Goal: Task Accomplishment & Management: Manage account settings

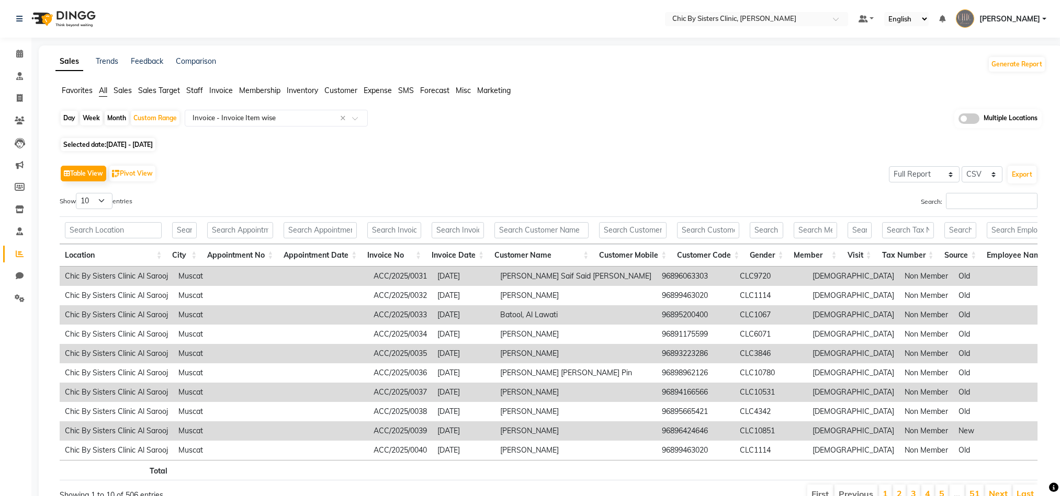
select select "full_report"
select select "csv"
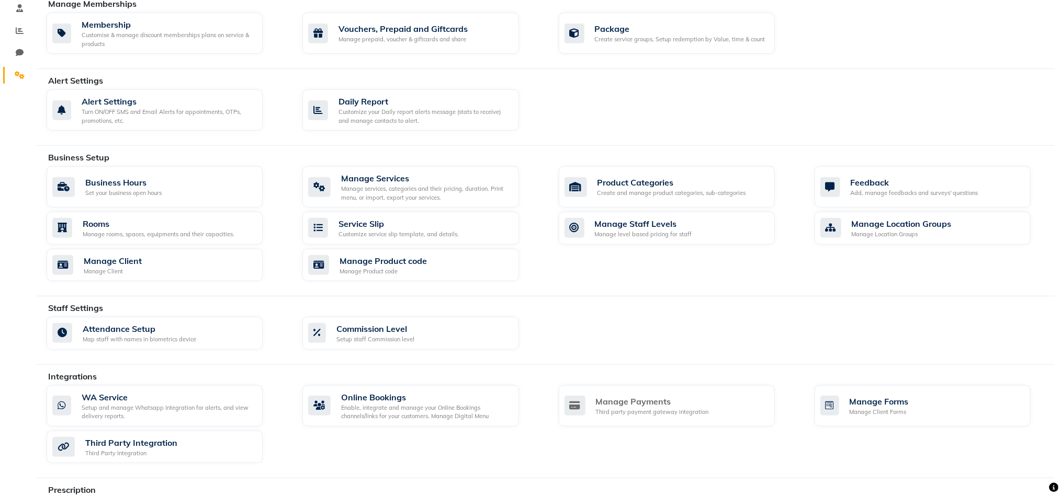
scroll to position [224, 0]
click at [906, 406] on div "Manage Forms" at bounding box center [879, 400] width 59 height 13
click at [876, 415] on div "Manage Client Forms" at bounding box center [879, 410] width 59 height 9
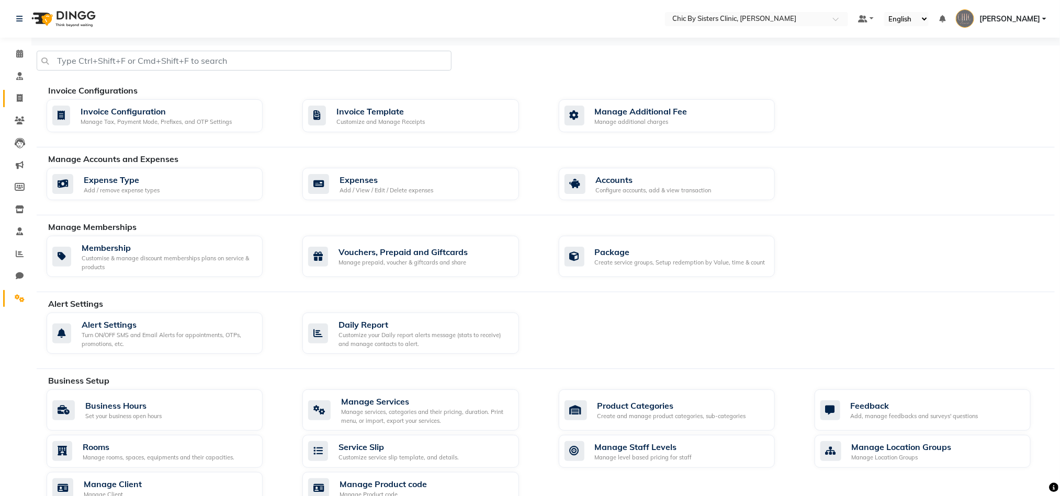
click at [16, 90] on link "Invoice" at bounding box center [15, 98] width 25 height 17
select select "service"
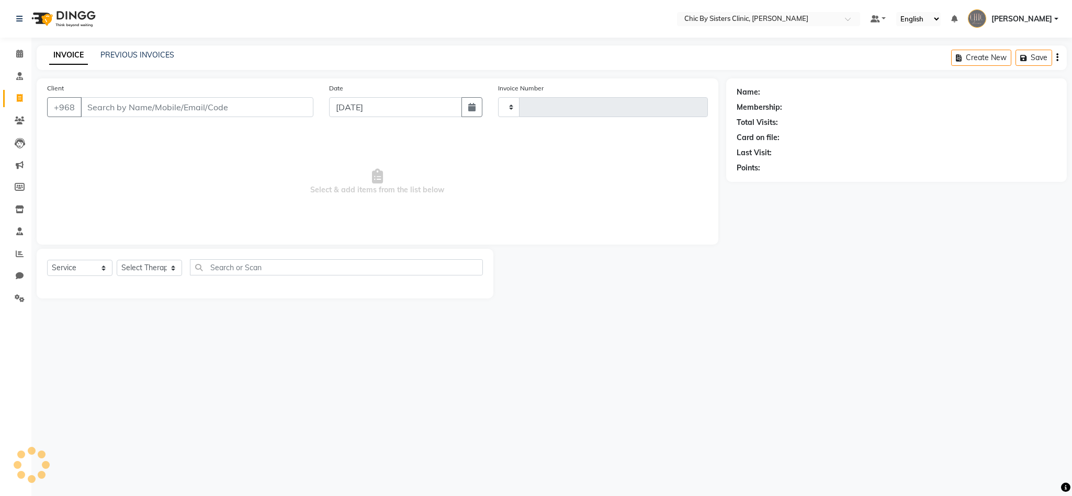
type input "2044"
select select "6348"
click at [127, 53] on link "PREVIOUS INVOICES" at bounding box center [137, 54] width 74 height 9
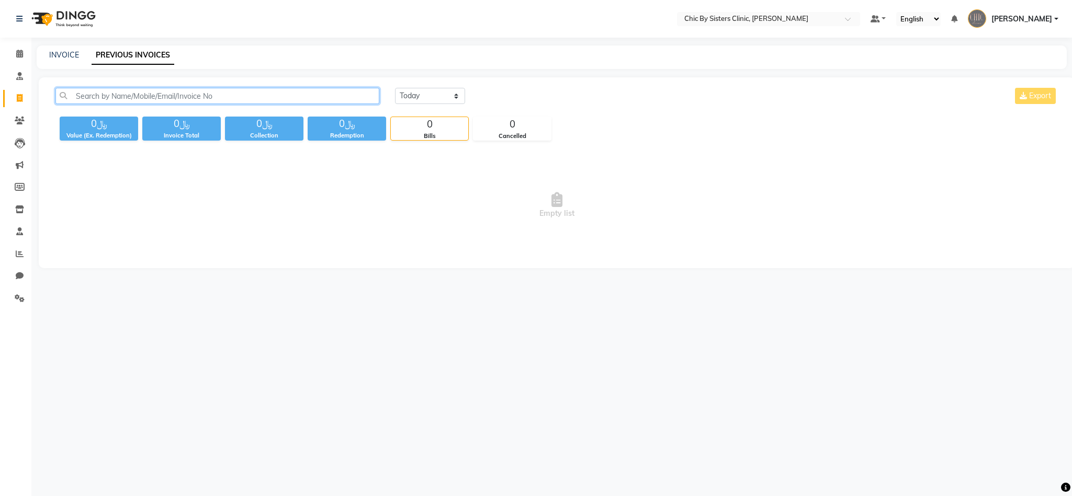
click at [107, 93] on input "text" at bounding box center [217, 96] width 324 height 16
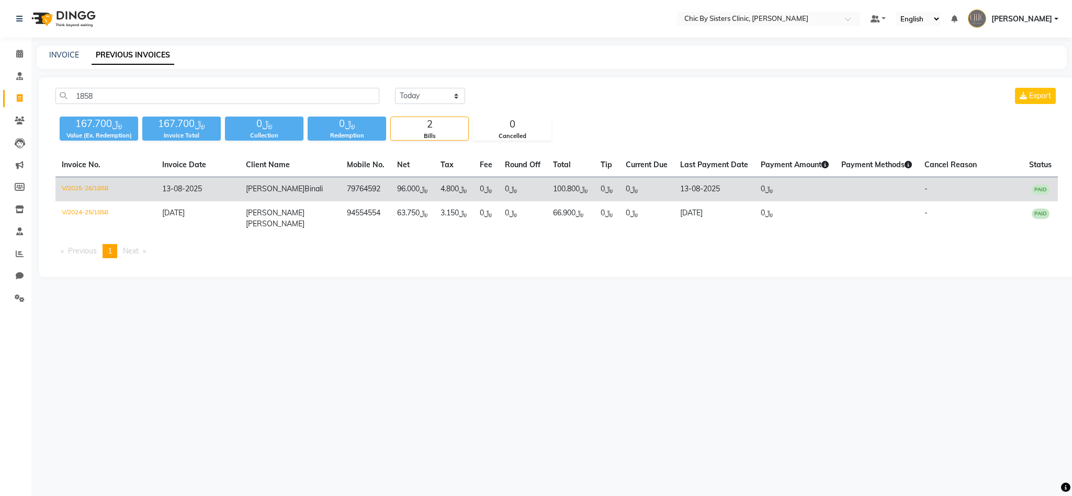
click at [99, 193] on td "V/2025-26/1858" at bounding box center [105, 189] width 100 height 25
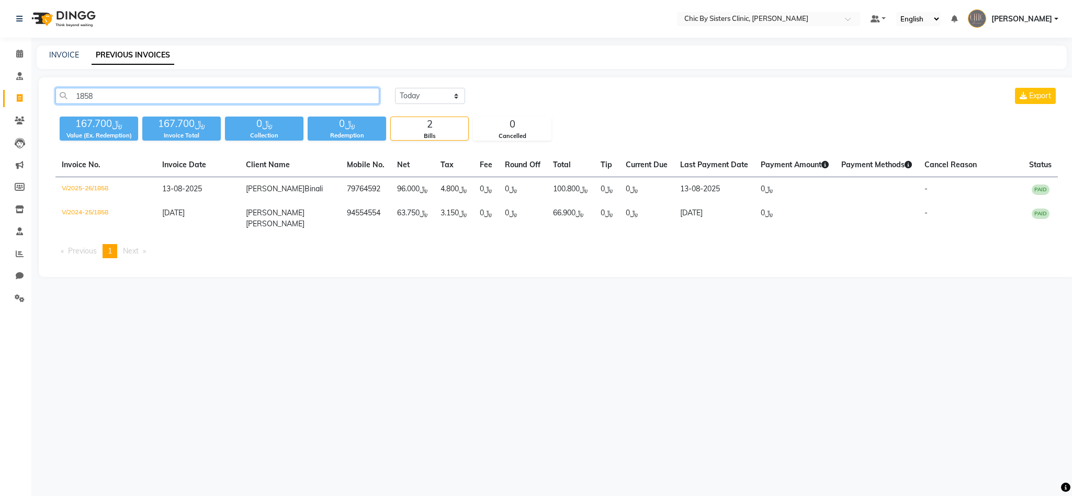
click at [205, 90] on input "1858" at bounding box center [217, 96] width 324 height 16
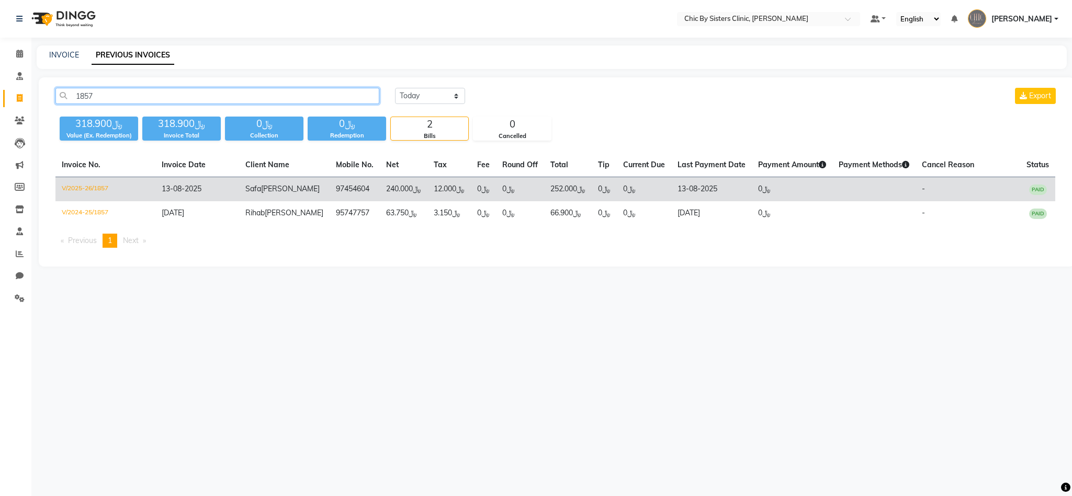
type input "1857"
click at [99, 189] on td "V/2025-26/1857" at bounding box center [105, 189] width 100 height 25
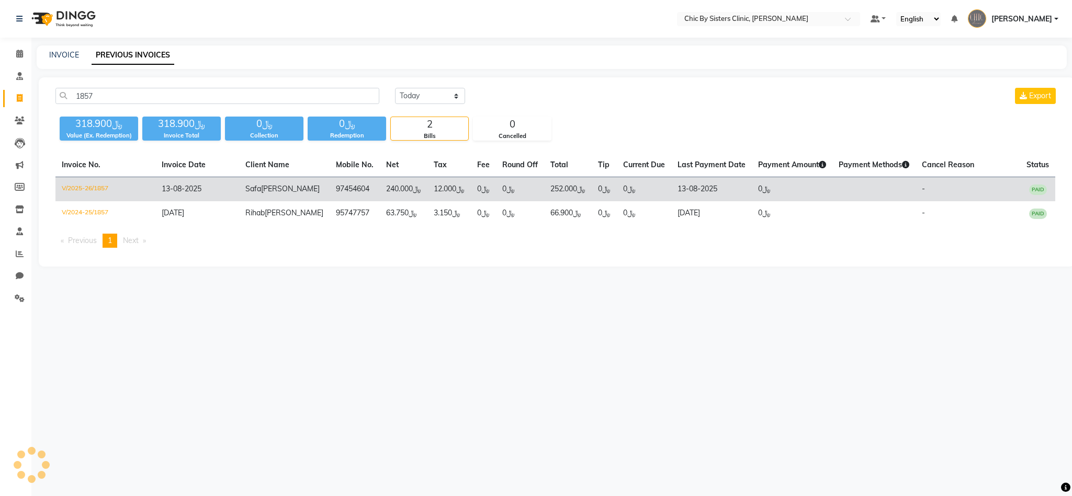
click at [96, 185] on td "V/2025-26/1857" at bounding box center [105, 189] width 100 height 25
click at [99, 192] on td "V/2025-26/1857" at bounding box center [105, 189] width 100 height 25
click at [95, 192] on td "V/2025-26/1857" at bounding box center [105, 189] width 100 height 25
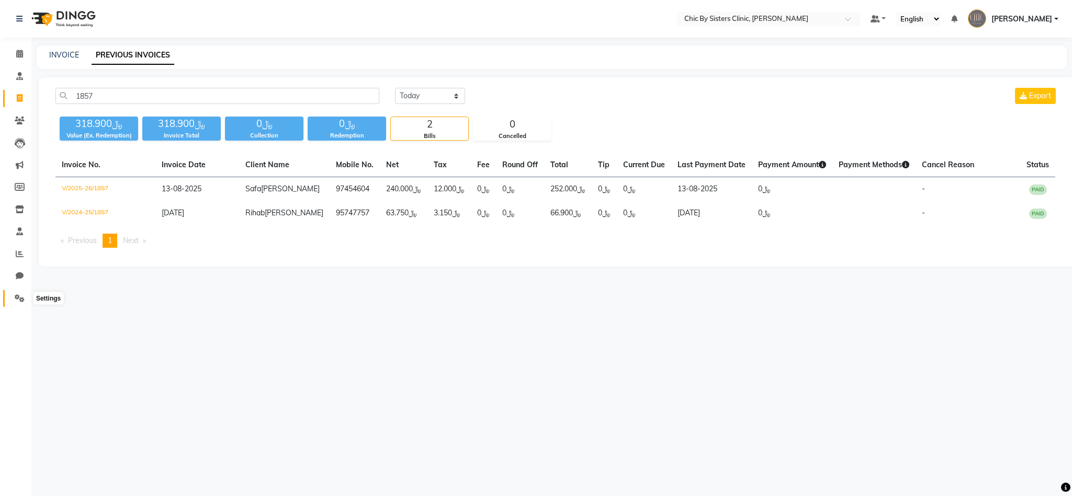
click at [16, 297] on icon at bounding box center [20, 299] width 10 height 8
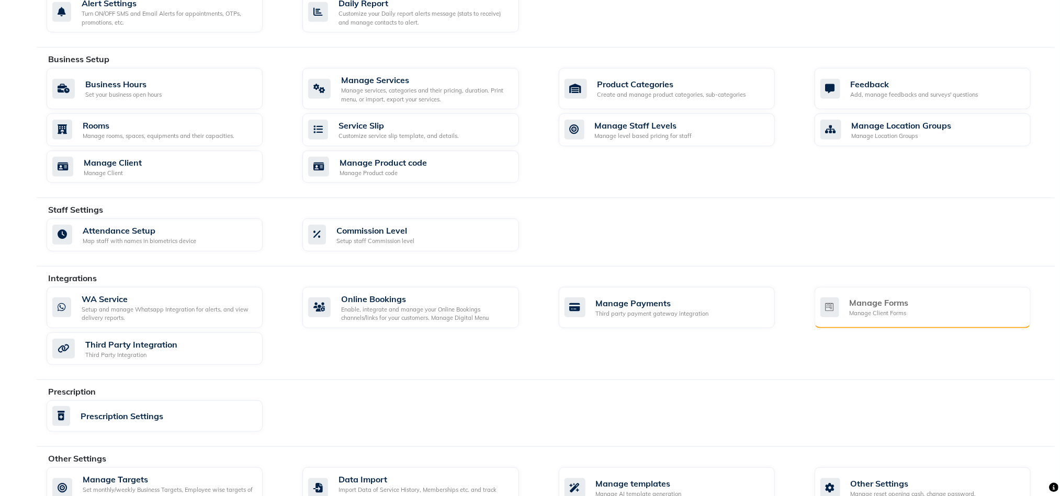
scroll to position [322, 0]
click at [862, 318] on div "Manage Client Forms" at bounding box center [879, 313] width 59 height 9
click at [873, 292] on div "Manage Forms Manage Client Forms" at bounding box center [923, 307] width 216 height 41
click at [843, 314] on div "Manage Forms Manage Client Forms" at bounding box center [921, 306] width 202 height 21
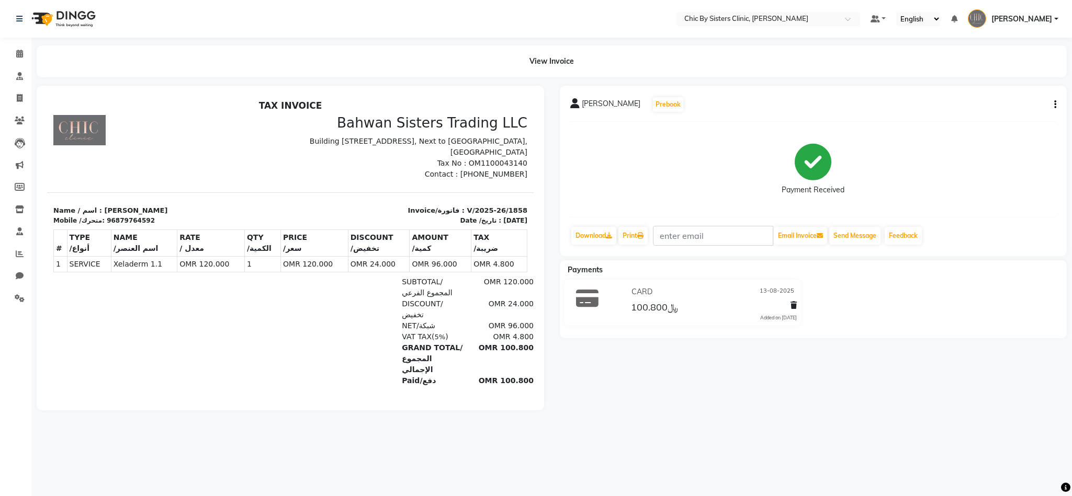
scroll to position [8, 0]
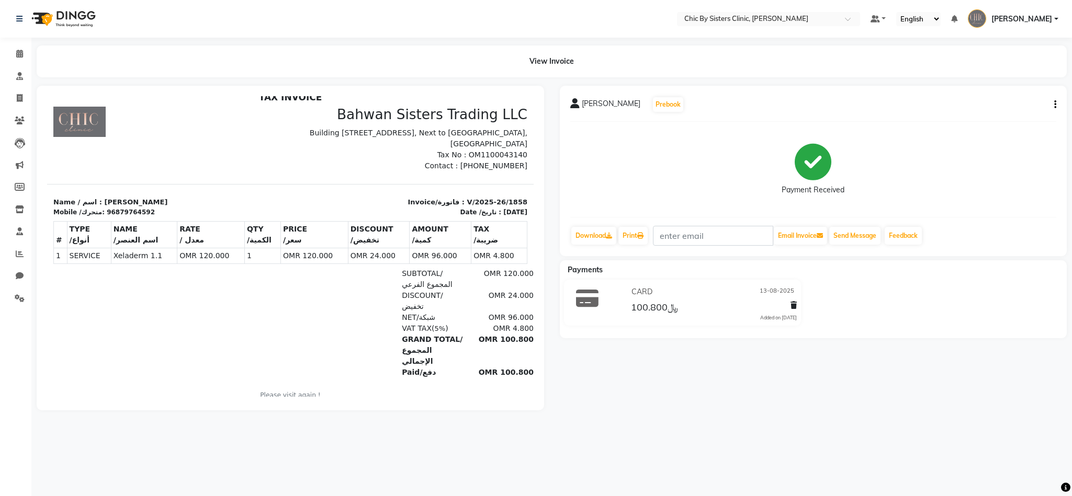
click at [1057, 100] on div "Sana Bint Mohammed Binali Prebook Payment Received Download Print Email Invoice…" at bounding box center [813, 171] width 507 height 171
click at [1055, 105] on icon "button" at bounding box center [1055, 105] width 2 height 1
click at [999, 117] on div "Edit Invoice" at bounding box center [984, 117] width 107 height 13
select select "service"
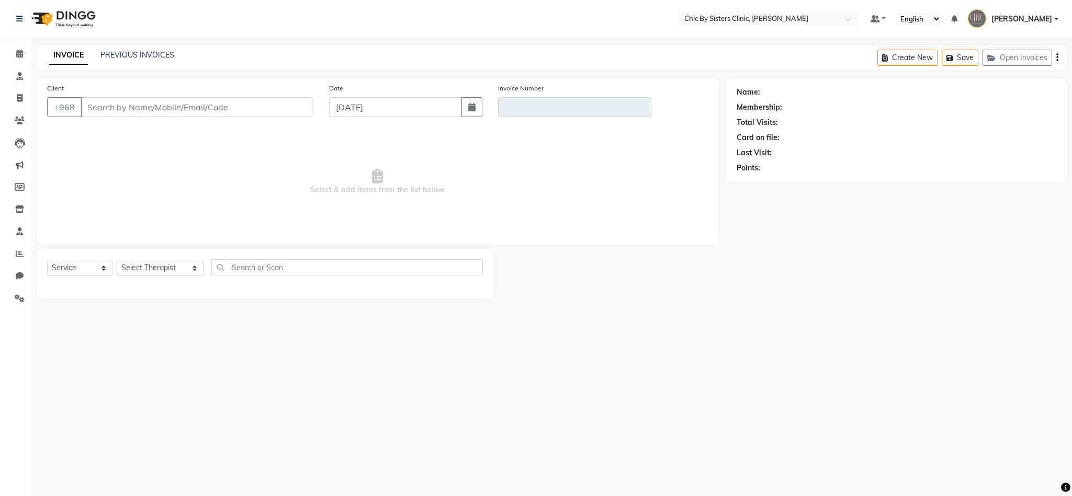
type input "79764592"
type input "V/2025-26/1858"
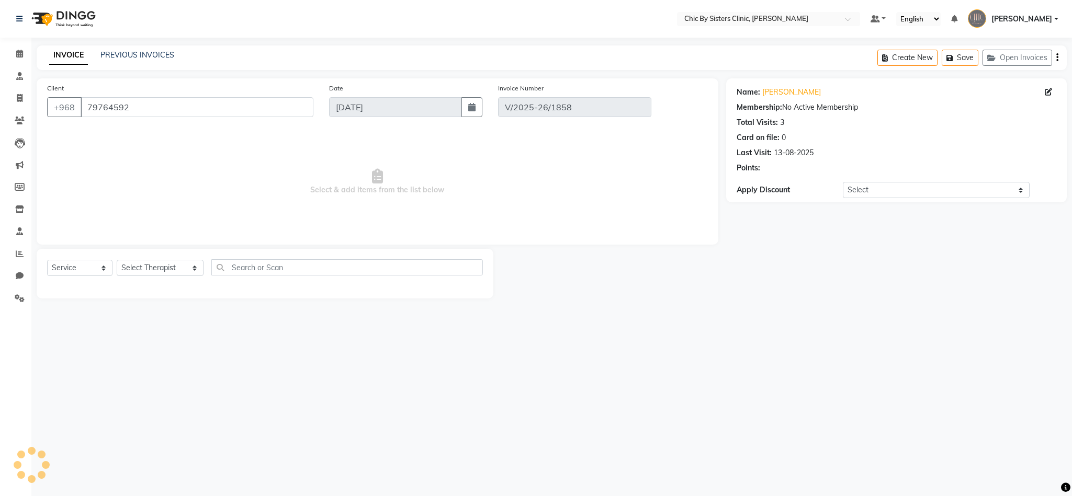
type input "13-08-2025"
select select "select"
select select "5: Object"
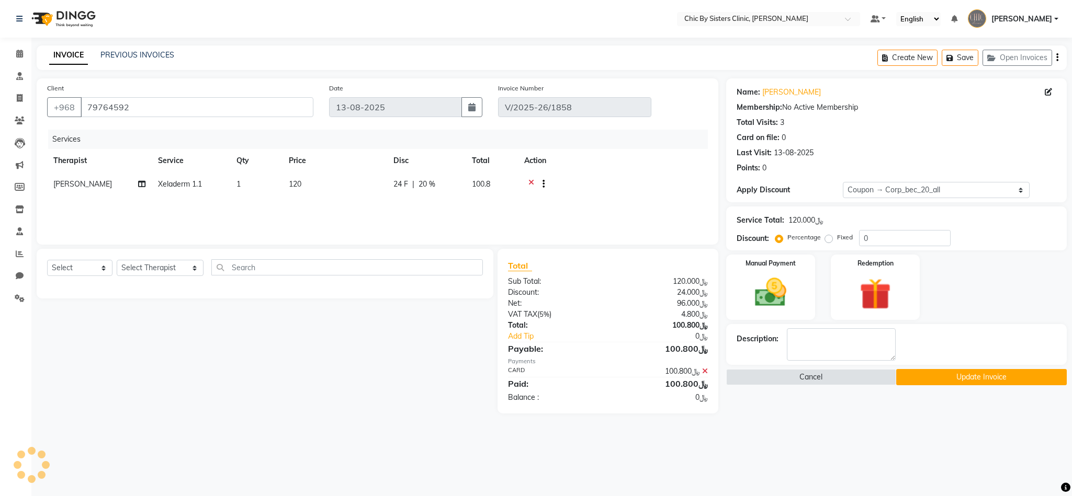
type input "20"
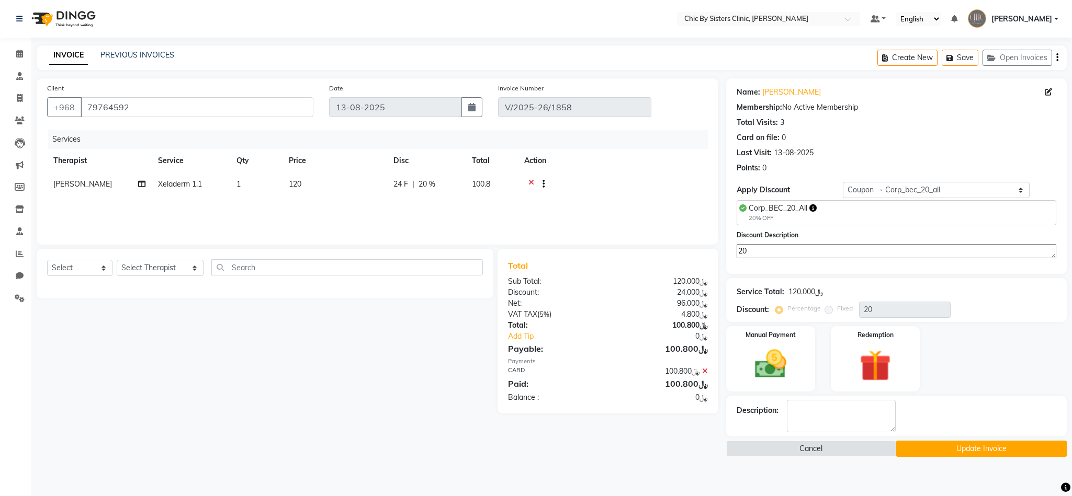
click at [301, 448] on div "Client +968 79764592 Date 13-08-2025 Invoice Number V/2025-26/1858 Services The…" at bounding box center [377, 267] width 697 height 379
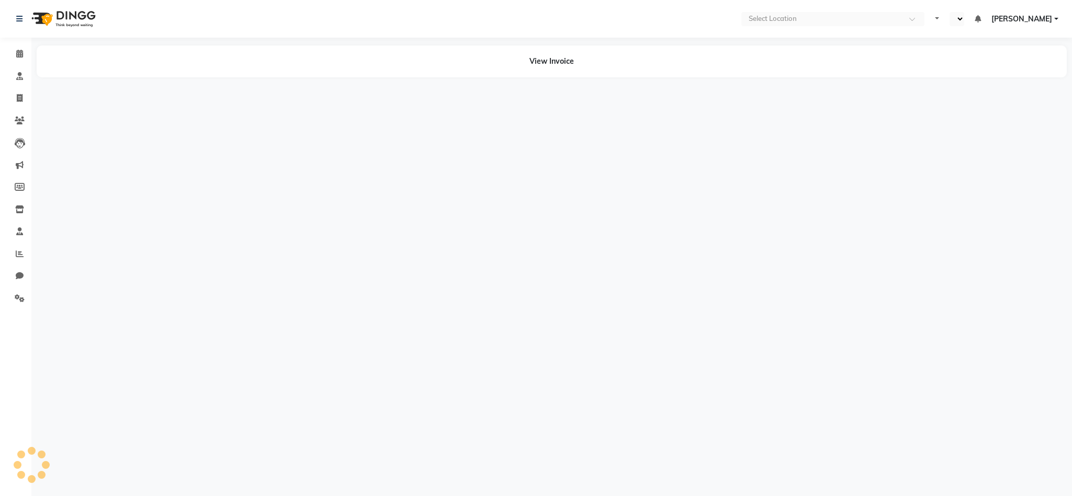
select select "en"
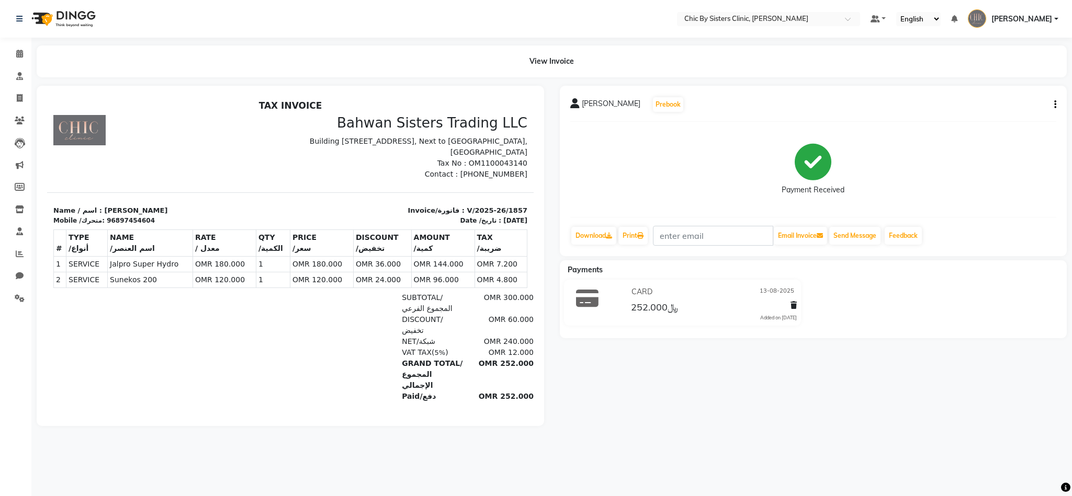
click at [1053, 103] on button "button" at bounding box center [1053, 104] width 6 height 11
click at [1003, 116] on div "Edit Invoice" at bounding box center [984, 117] width 107 height 13
select select "service"
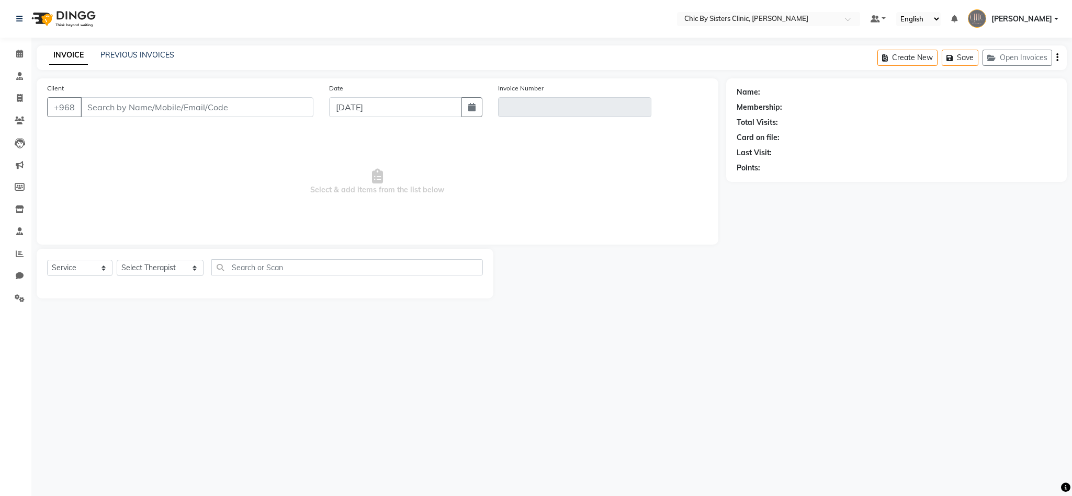
type input "97454604"
type input "V/2025-26/1857"
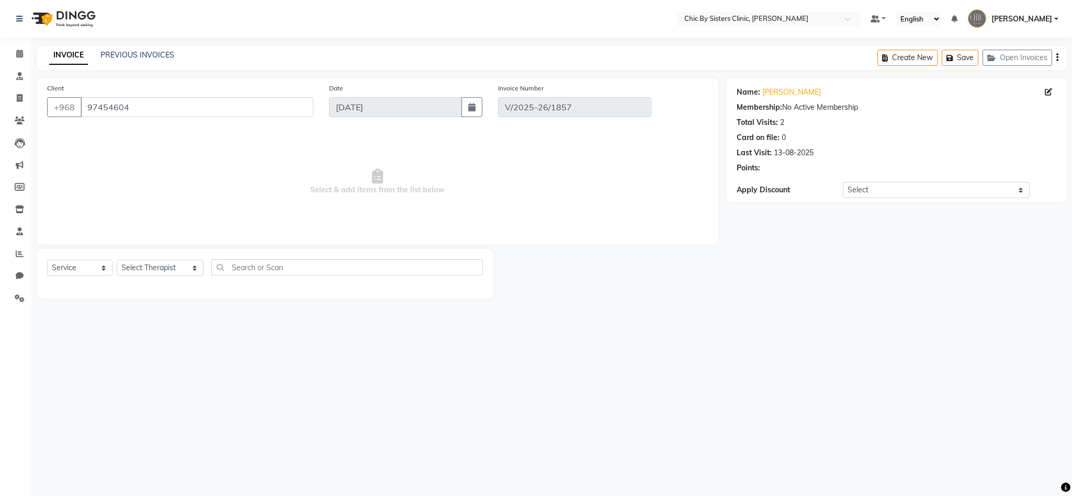
type input "13-08-2025"
select select "select"
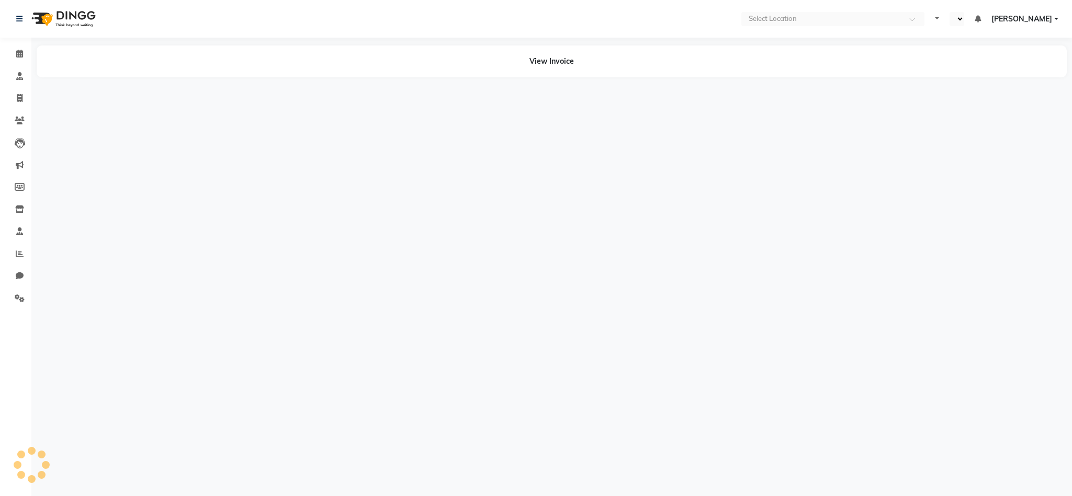
select select "en"
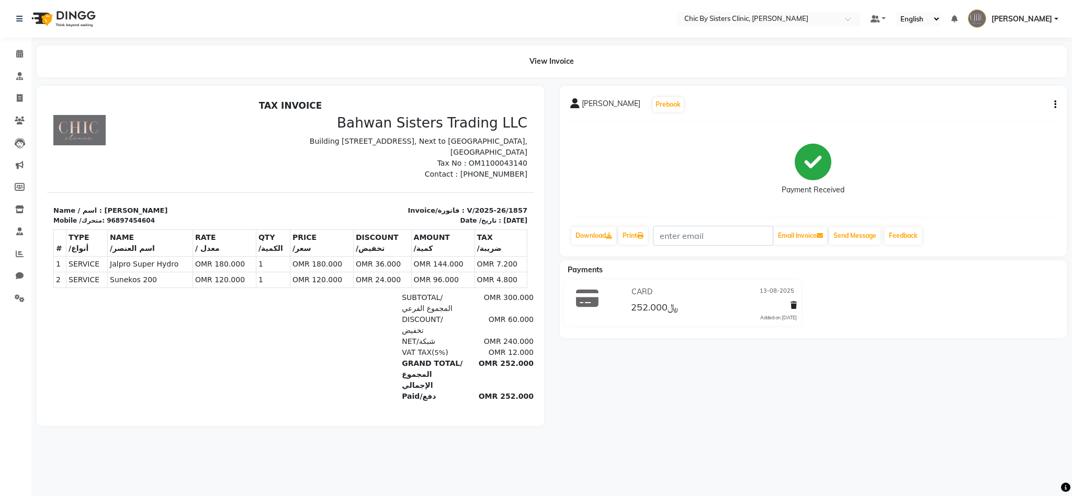
scroll to position [8, 0]
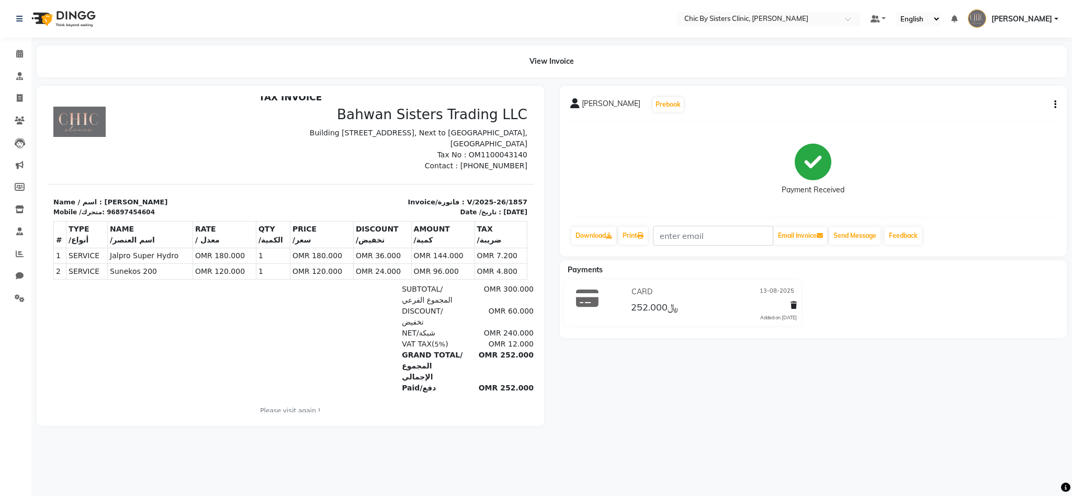
click at [1054, 105] on icon "button" at bounding box center [1055, 105] width 2 height 1
click at [977, 118] on div "Edit Invoice" at bounding box center [984, 117] width 107 height 13
select select "service"
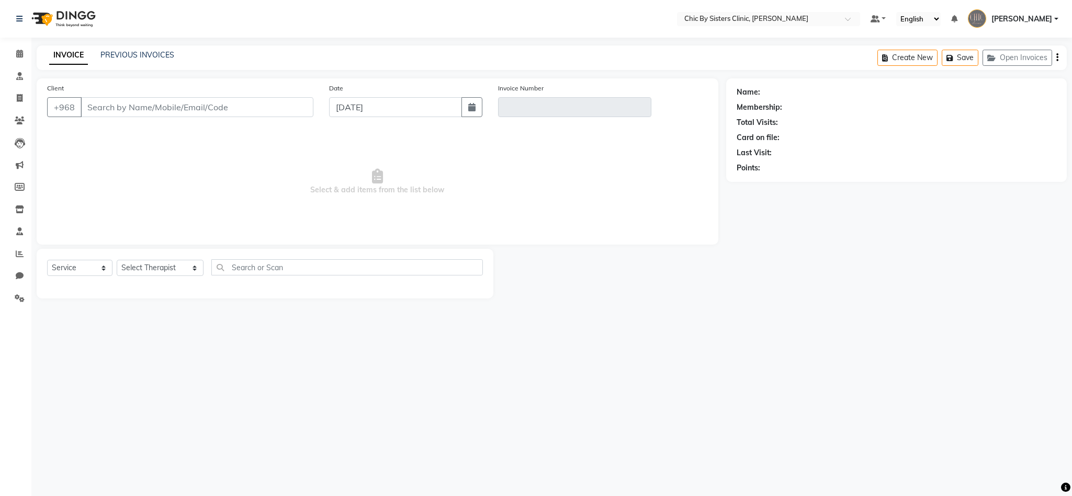
type input "97454604"
type input "V/2025-26/1857"
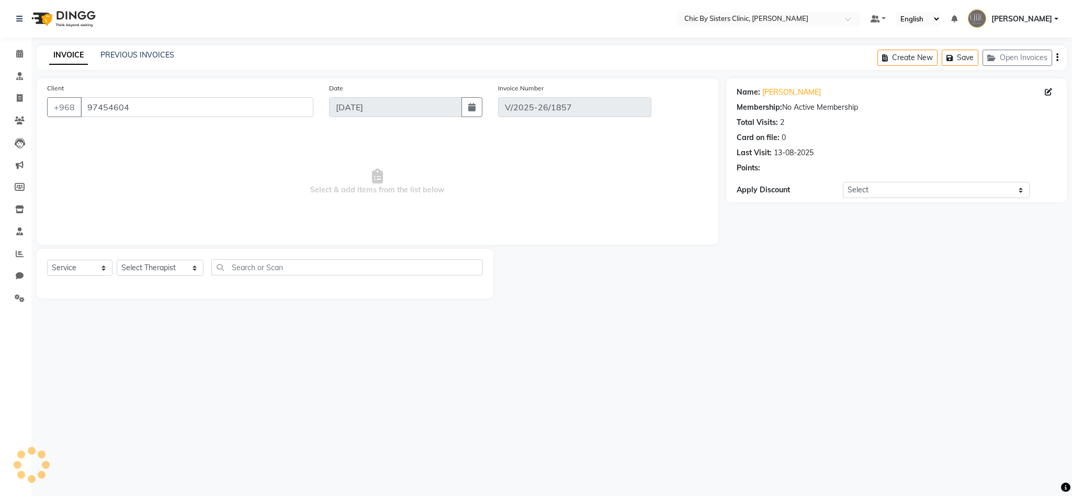
type input "13-08-2025"
select select "select"
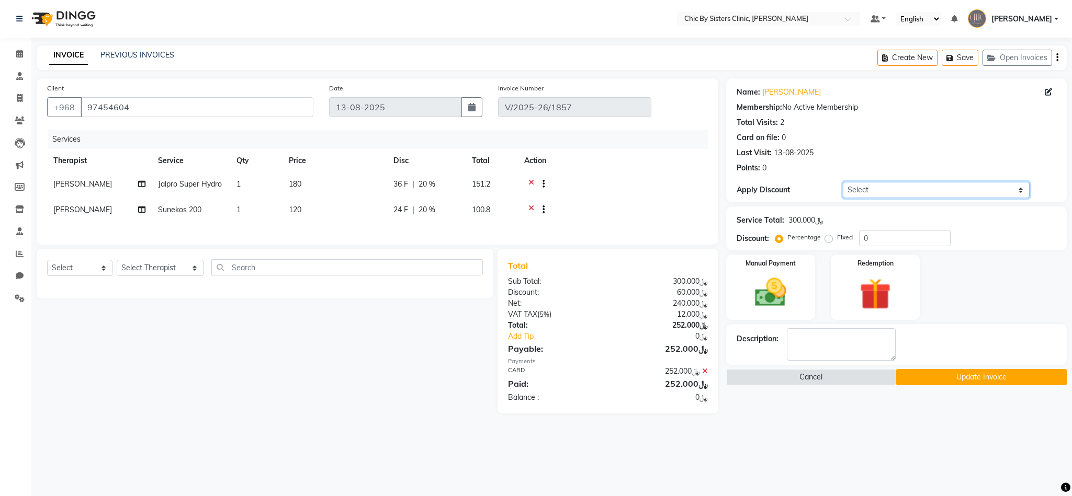
click at [940, 189] on select "Select Coupon → Forma - Full Face (Summer Offer) - Redemption Code Coupon → Ems…" at bounding box center [936, 190] width 187 height 16
click at [940, 162] on div "Name: Safa Saleh Mohamed Al Buraiki Membership: No Active Membership Total Visi…" at bounding box center [897, 128] width 320 height 91
click at [427, 184] on span "20 %" at bounding box center [427, 184] width 17 height 11
select select "49178"
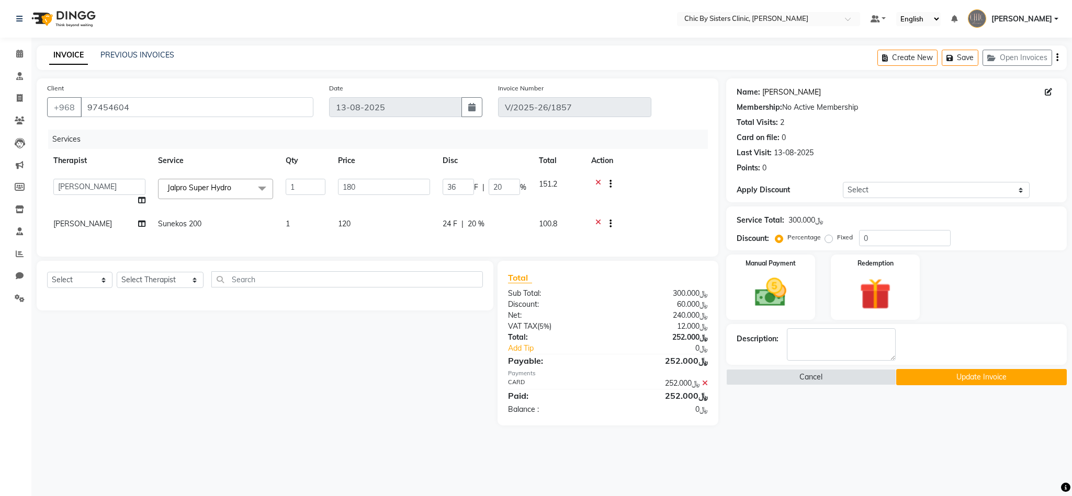
click at [821, 93] on link "Safa Saleh Mohamed Al Buraiki" at bounding box center [791, 92] width 59 height 11
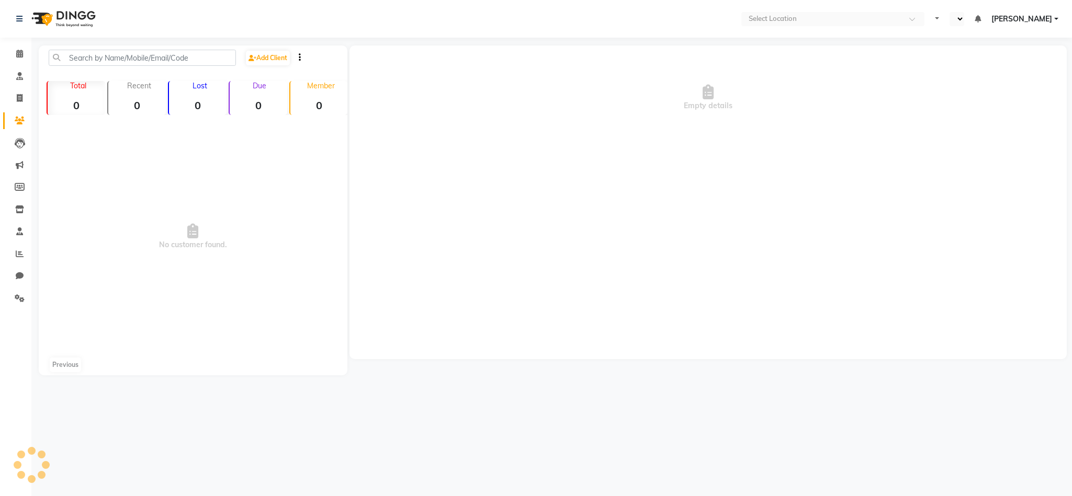
select select "en"
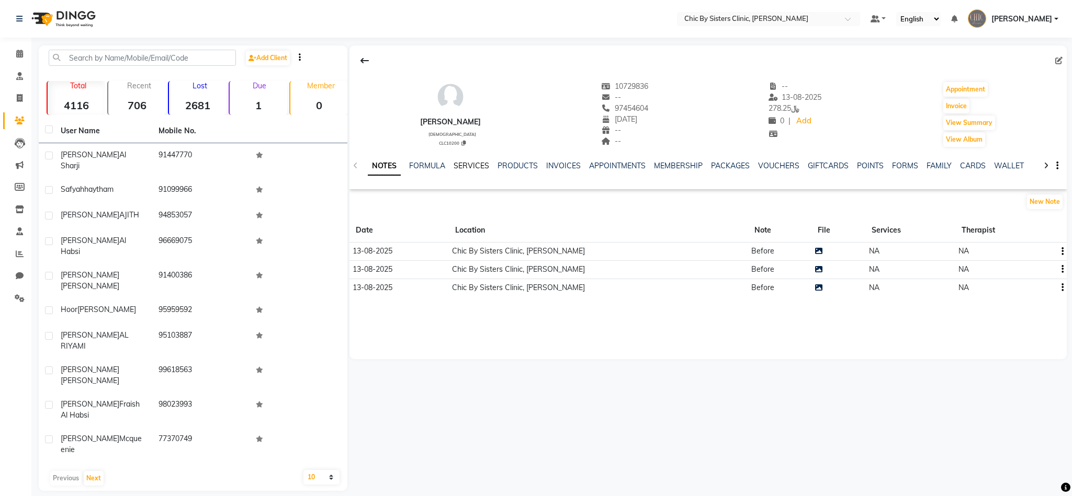
click at [470, 168] on link "SERVICES" at bounding box center [472, 165] width 36 height 9
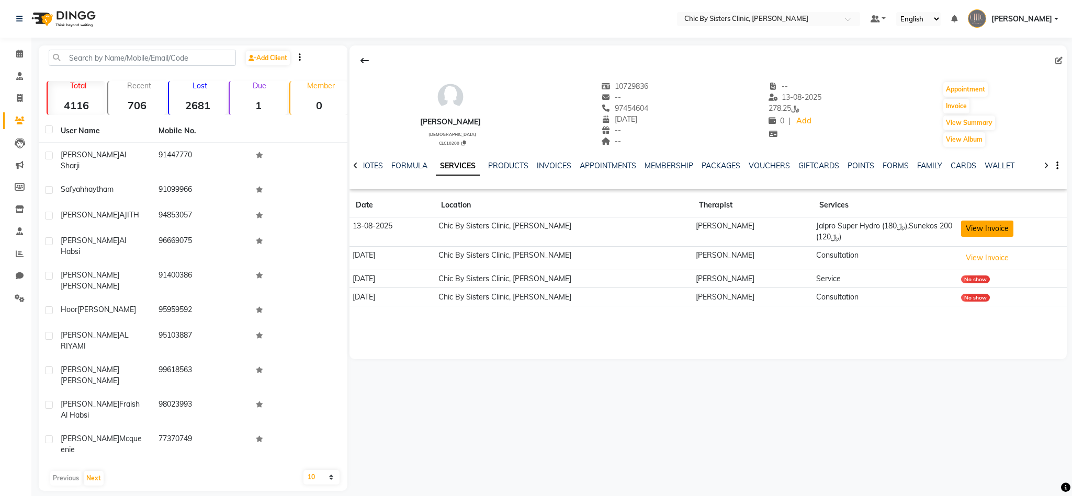
click at [986, 223] on button "View Invoice" at bounding box center [987, 229] width 52 height 16
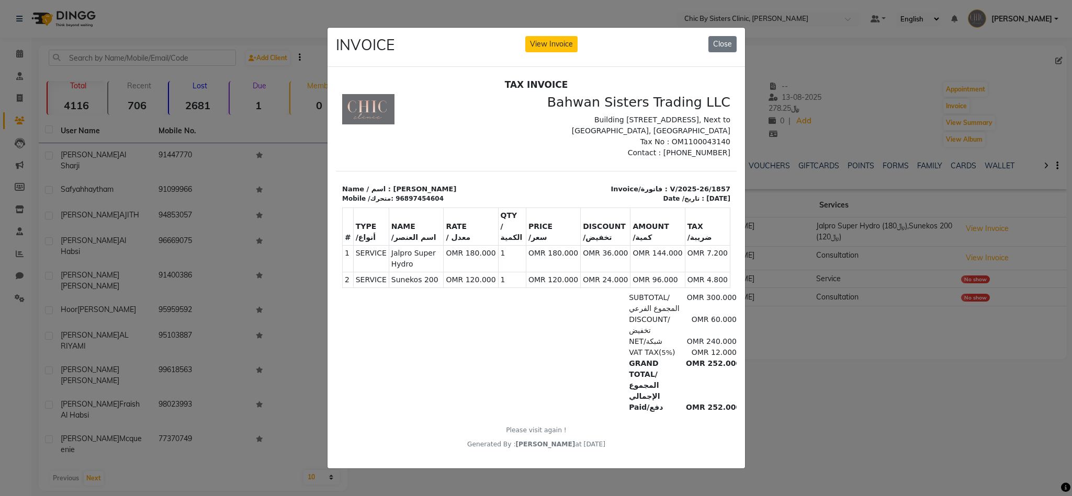
scroll to position [8, 0]
click at [721, 42] on button "Close" at bounding box center [722, 44] width 28 height 16
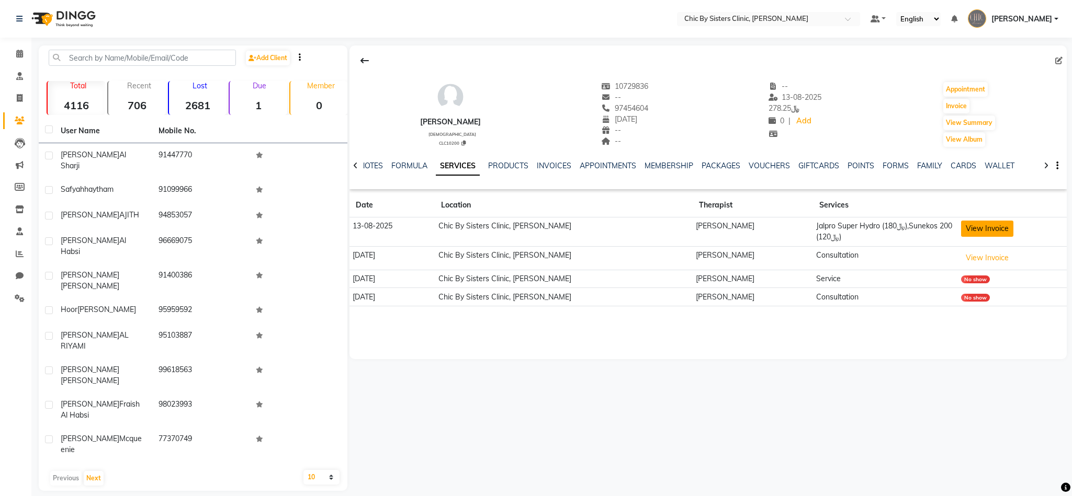
click at [988, 237] on button "View Invoice" at bounding box center [987, 229] width 52 height 16
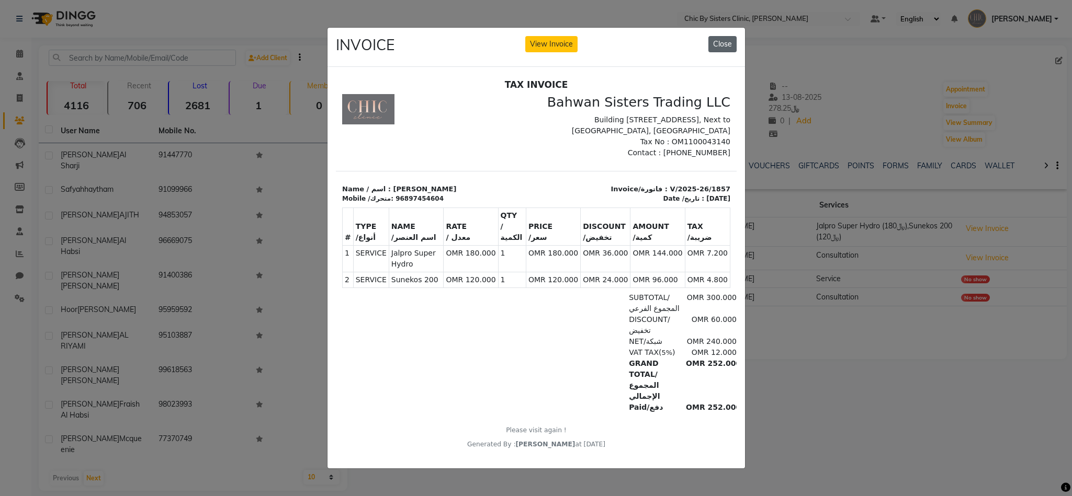
click at [722, 38] on button "Close" at bounding box center [722, 44] width 28 height 16
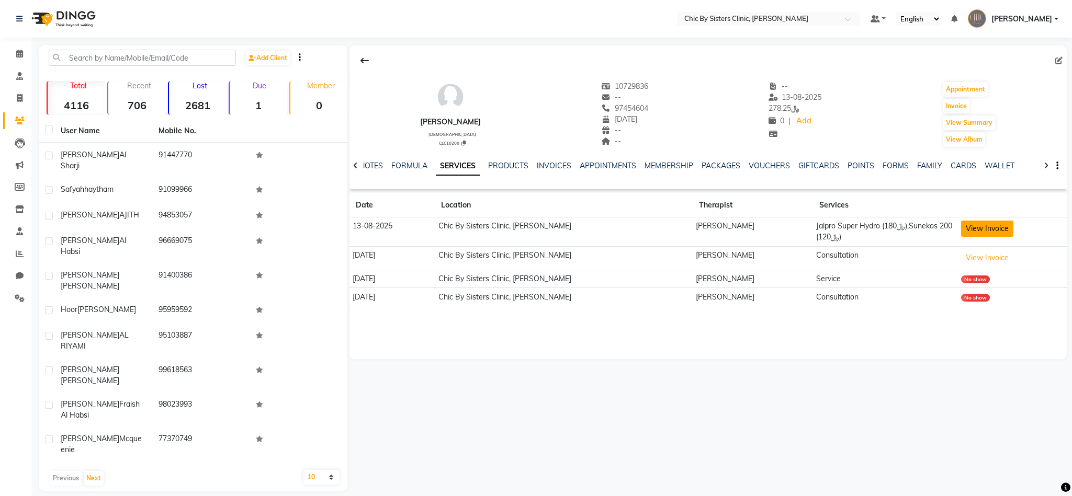
click at [986, 231] on button "View Invoice" at bounding box center [987, 229] width 52 height 16
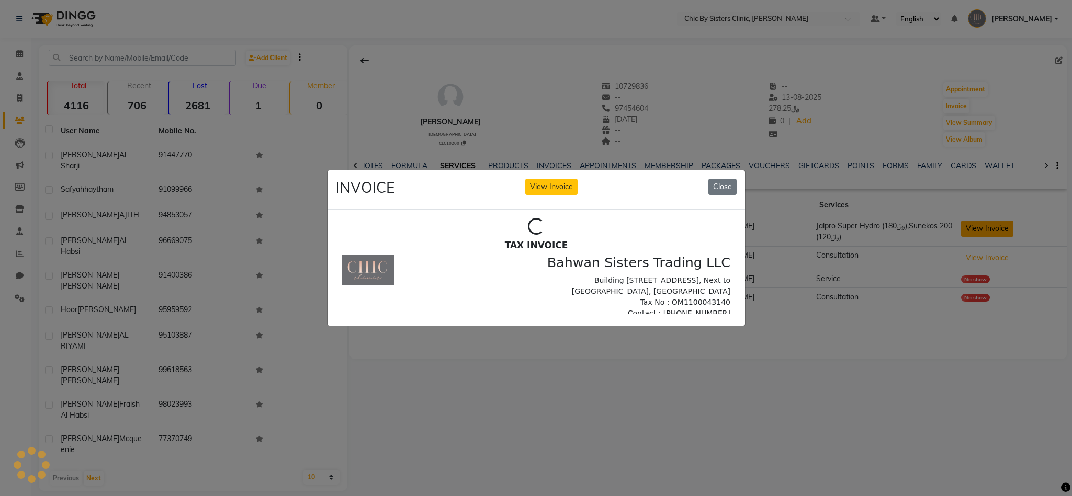
scroll to position [0, 0]
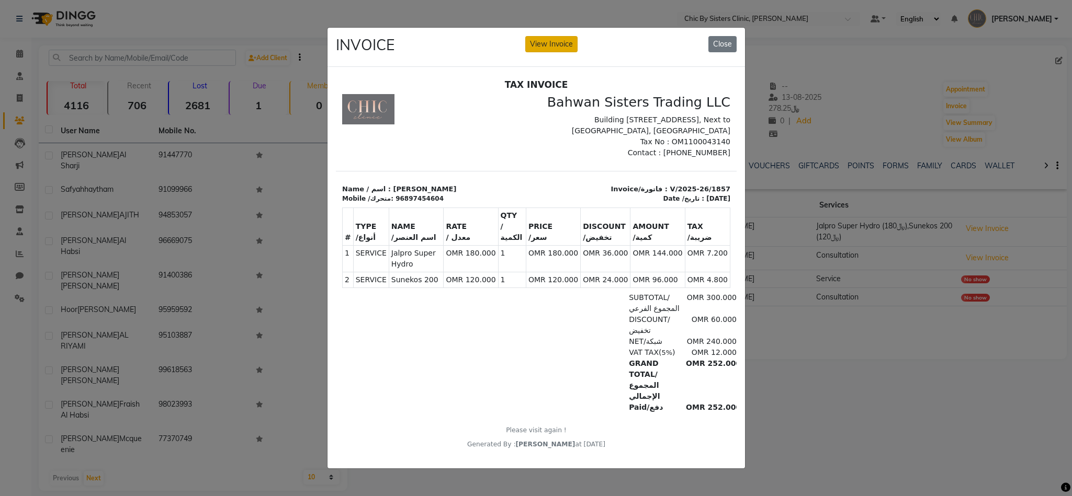
click at [542, 37] on button "View Invoice" at bounding box center [551, 44] width 52 height 16
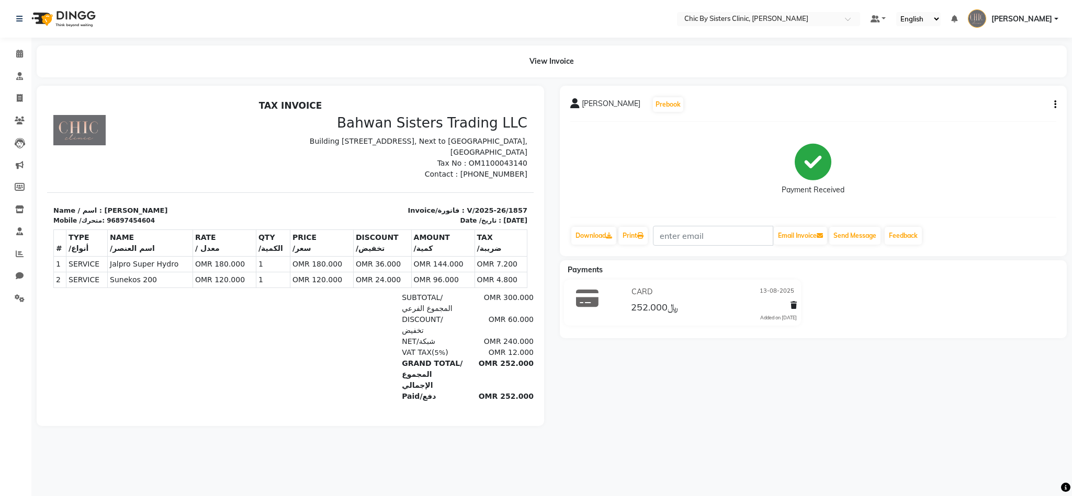
click at [1055, 105] on icon "button" at bounding box center [1055, 105] width 2 height 1
click at [984, 115] on div "Edit Invoice" at bounding box center [984, 117] width 107 height 13
select select "service"
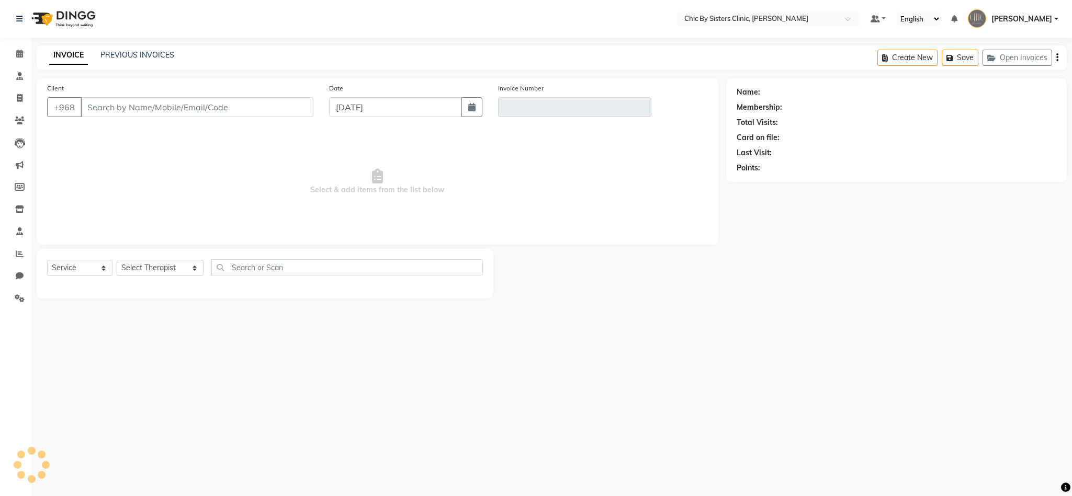
type input "97454604"
type input "V/2025-26/1857"
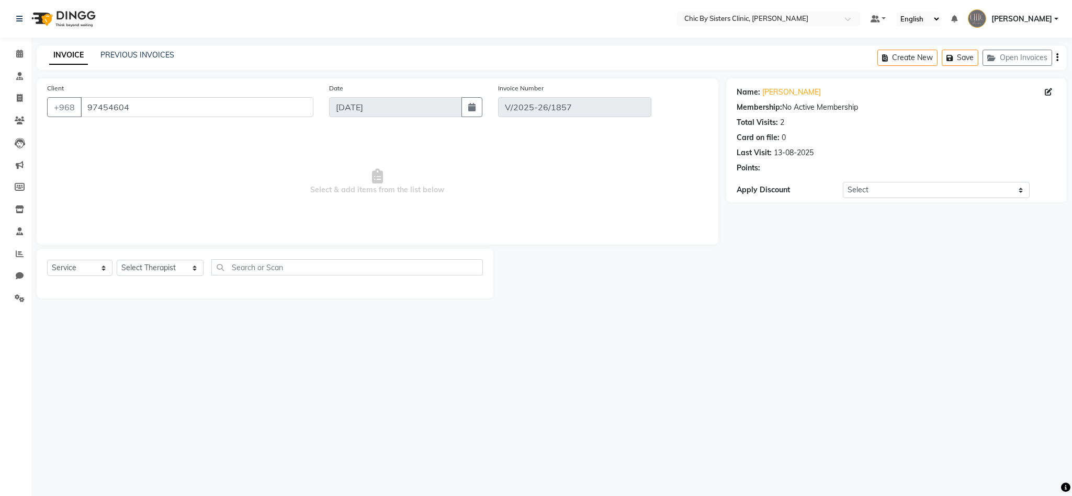
type input "13-08-2025"
select select "select"
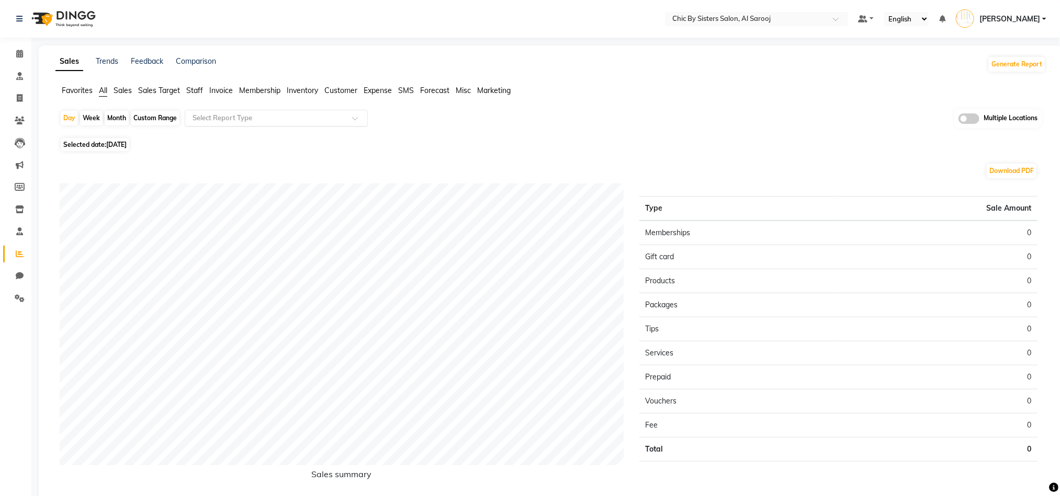
click at [300, 118] on input "text" at bounding box center [265, 118] width 151 height 10
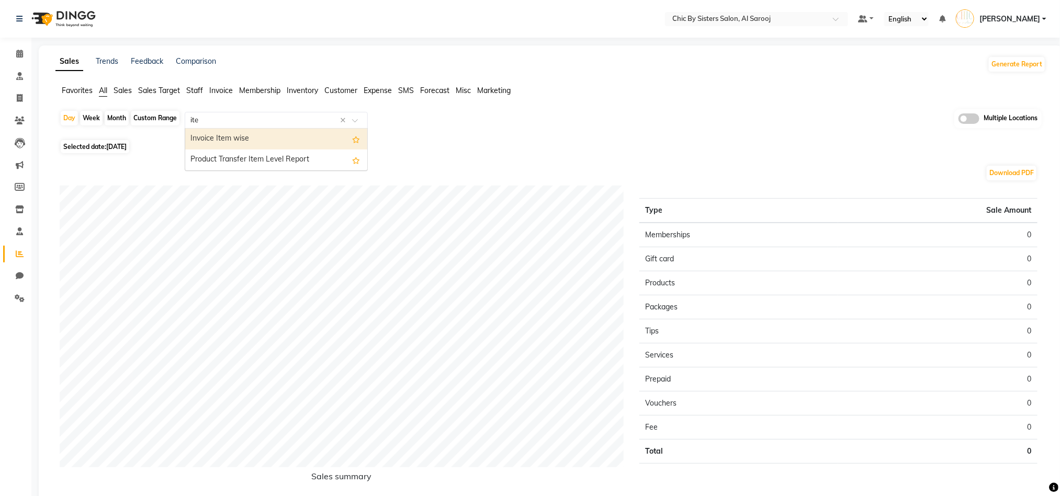
type input "item"
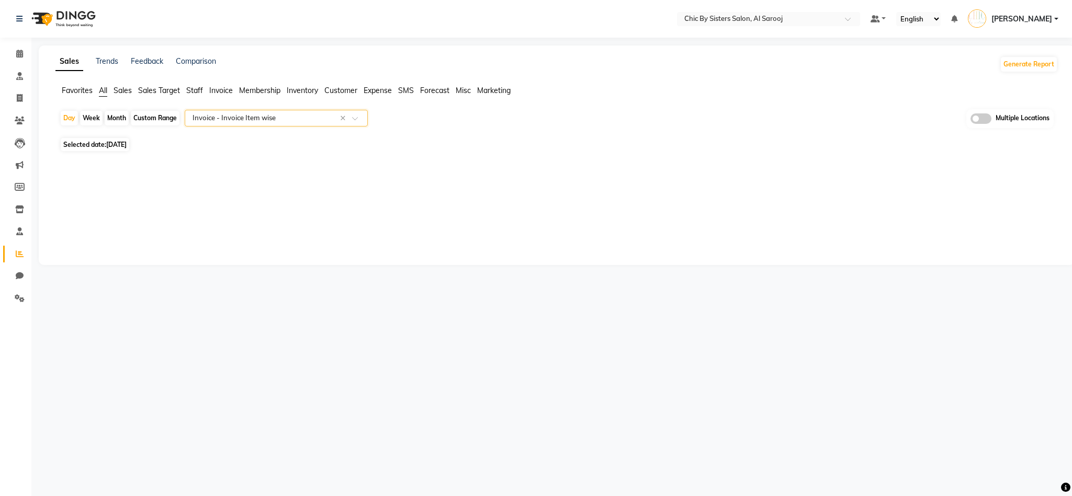
click at [127, 143] on span "03-09-2025" at bounding box center [116, 145] width 20 height 8
select select "9"
select select "2025"
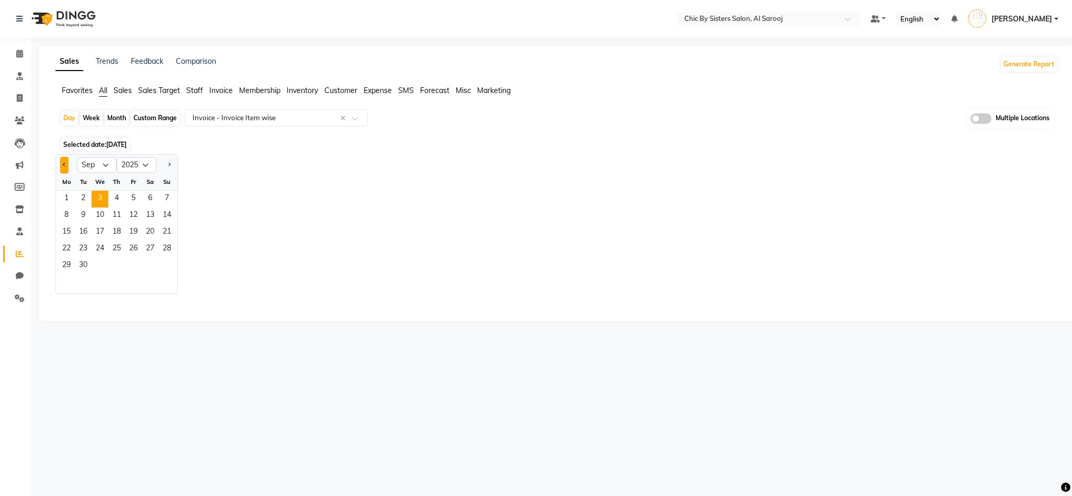
click at [62, 159] on button "Previous month" at bounding box center [64, 165] width 8 height 17
select select "8"
click at [146, 113] on div "Custom Range" at bounding box center [155, 118] width 49 height 15
select select "9"
select select "2025"
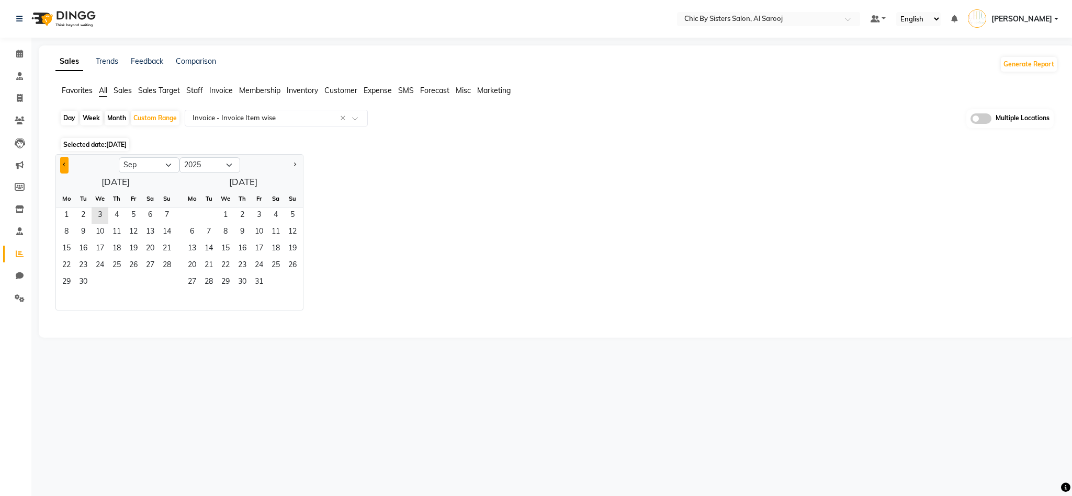
click at [60, 161] on button "Previous month" at bounding box center [64, 165] width 8 height 17
select select "8"
click at [138, 217] on span "1" at bounding box center [133, 216] width 17 height 17
click at [165, 282] on span "31" at bounding box center [167, 283] width 17 height 17
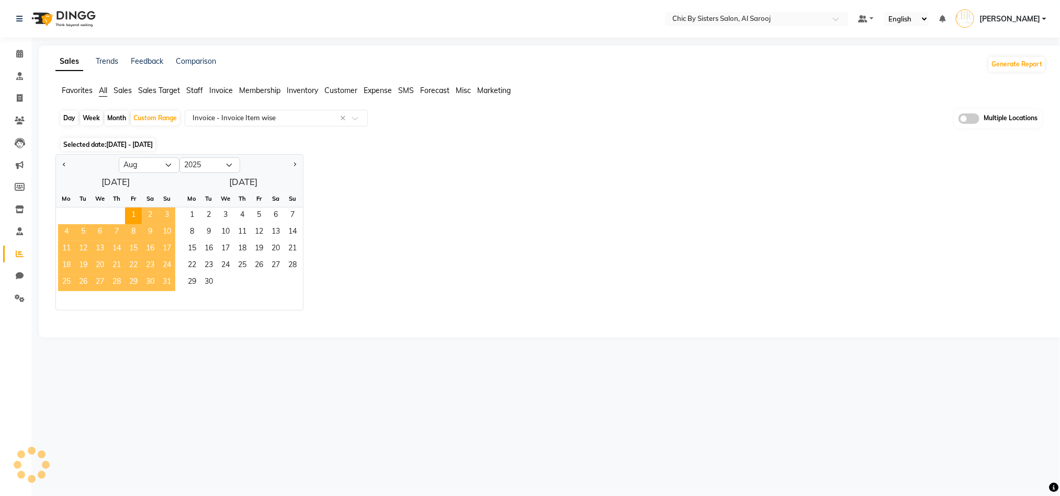
select select "full_report"
select select "csv"
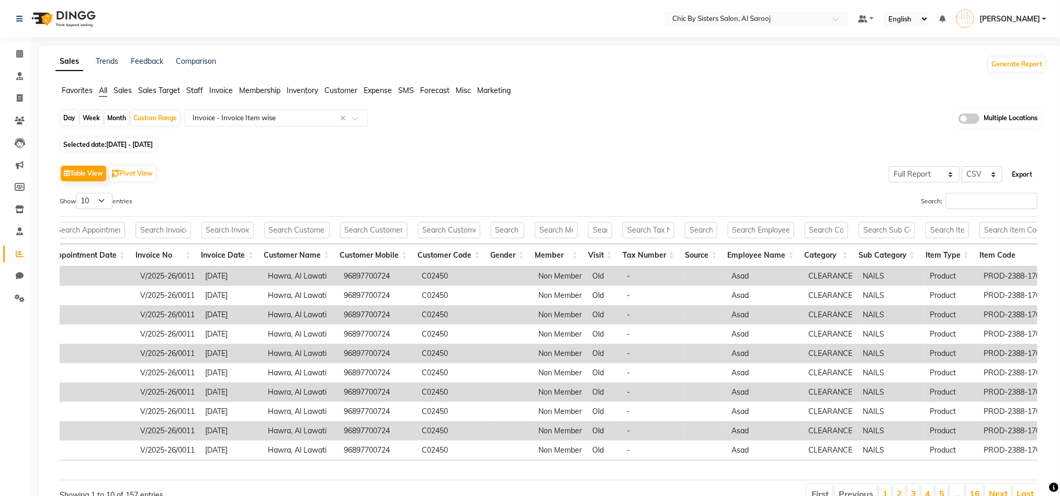
click at [1023, 173] on button "Export" at bounding box center [1022, 175] width 29 height 18
click at [11, 293] on span at bounding box center [19, 299] width 18 height 12
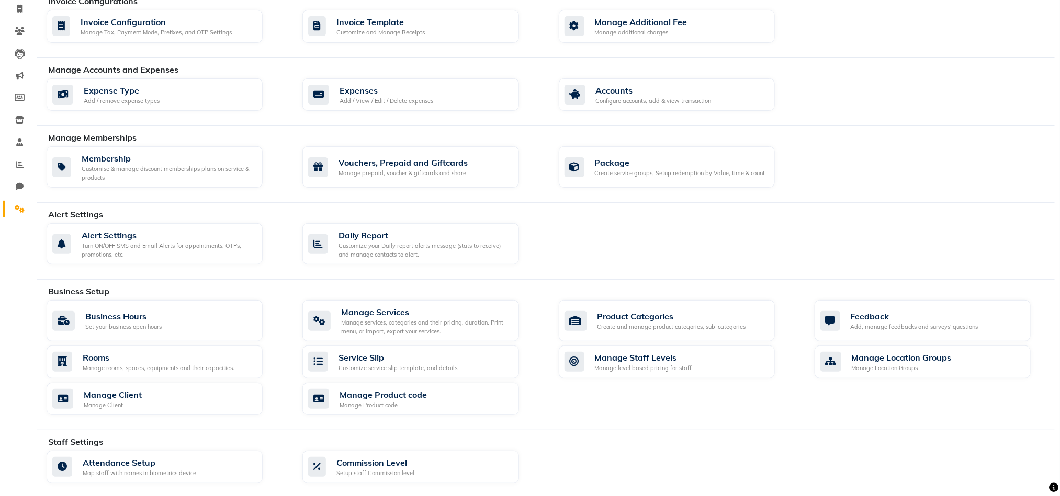
scroll to position [90, 0]
click at [430, 322] on div "Manage services, categories and their pricing, duration. Print menu, or import,…" at bounding box center [425, 326] width 169 height 17
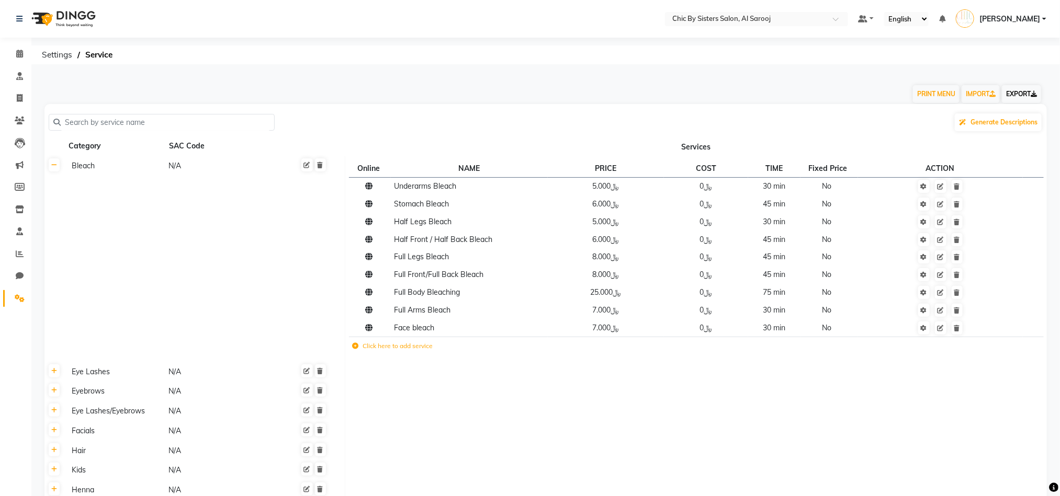
click at [1019, 92] on link "EXPORT" at bounding box center [1021, 94] width 39 height 18
click at [730, 24] on input "text" at bounding box center [746, 20] width 152 height 10
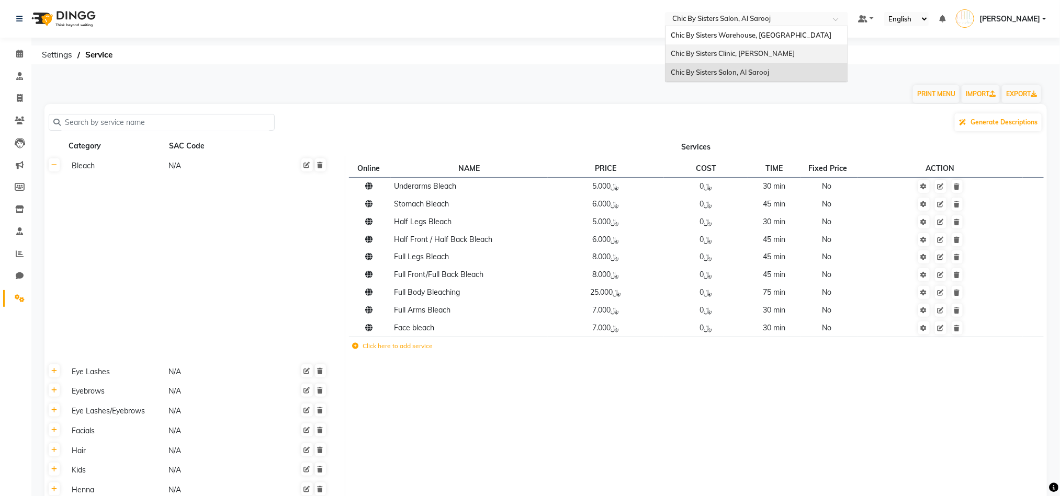
click at [713, 57] on span "Chic By Sisters Clinic, [PERSON_NAME]" at bounding box center [733, 53] width 124 height 8
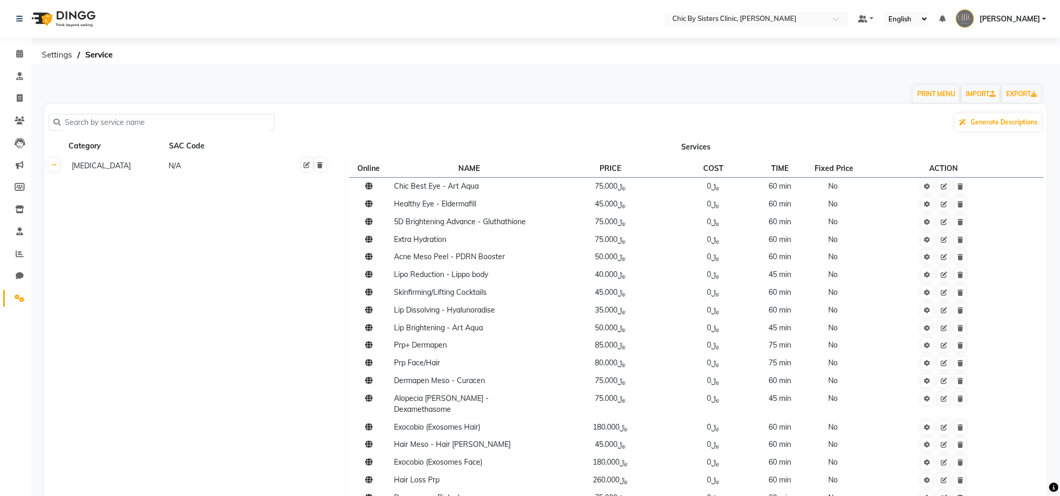
click at [724, 84] on div "PRINT MENU IMPORT EXPORT" at bounding box center [539, 88] width 1005 height 31
click at [1019, 89] on link "EXPORT" at bounding box center [1021, 94] width 39 height 18
click at [16, 209] on icon at bounding box center [19, 210] width 9 height 8
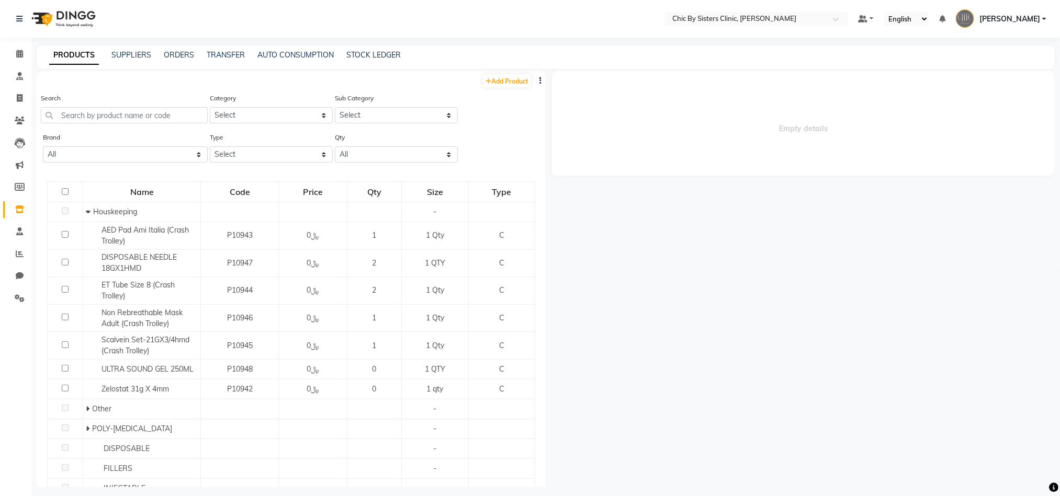
click at [788, 10] on nav "Select Location × Chic By Sisters Clinic, Al Sarooj Default Panel My Panel Engl…" at bounding box center [530, 19] width 1060 height 38
click at [724, 18] on input "text" at bounding box center [746, 20] width 152 height 10
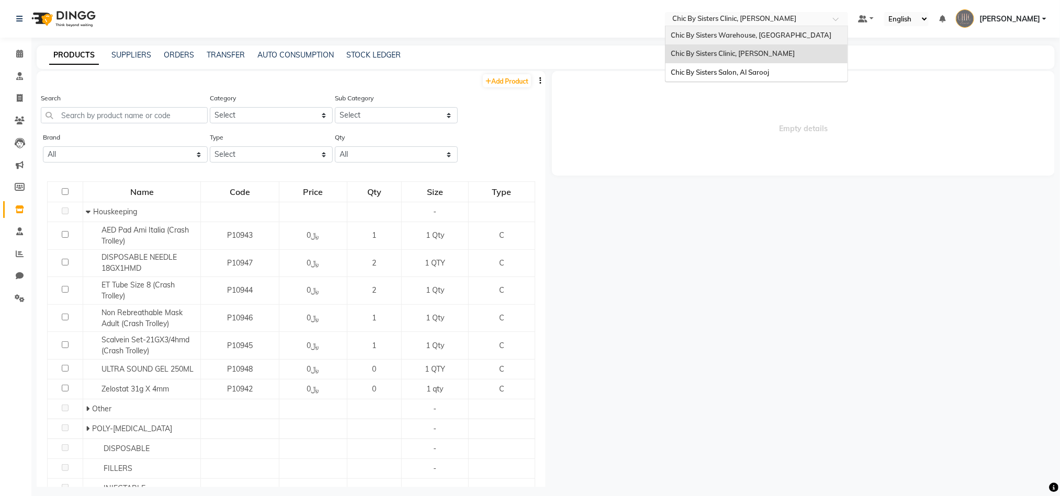
click at [713, 33] on span "Chic By Sisters Warehouse, Oman" at bounding box center [751, 35] width 161 height 8
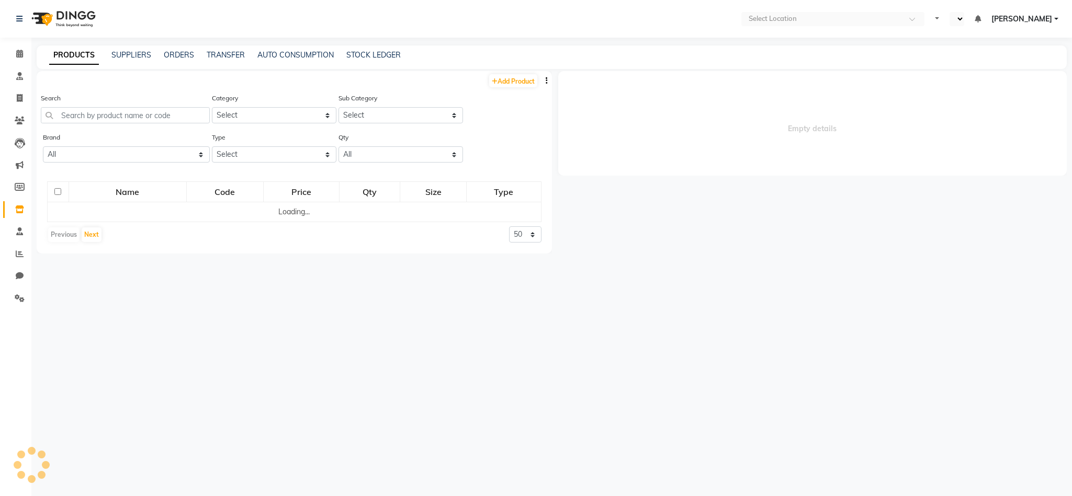
select select "en"
select select
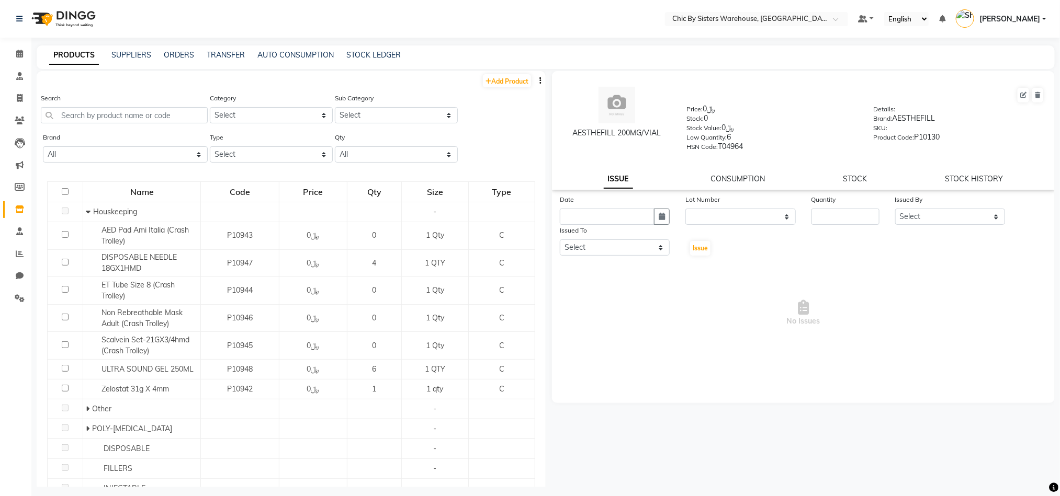
click at [535, 82] on button "button" at bounding box center [540, 80] width 10 height 11
click at [483, 96] on div "EXPORT" at bounding box center [489, 93] width 48 height 13
click at [37, 56] on div "PRODUCTS SUPPLIERS ORDERS TRANSFER AUTO CONSUMPTION STOCK LEDGER" at bounding box center [539, 55] width 1005 height 11
click at [22, 56] on icon at bounding box center [19, 54] width 7 height 8
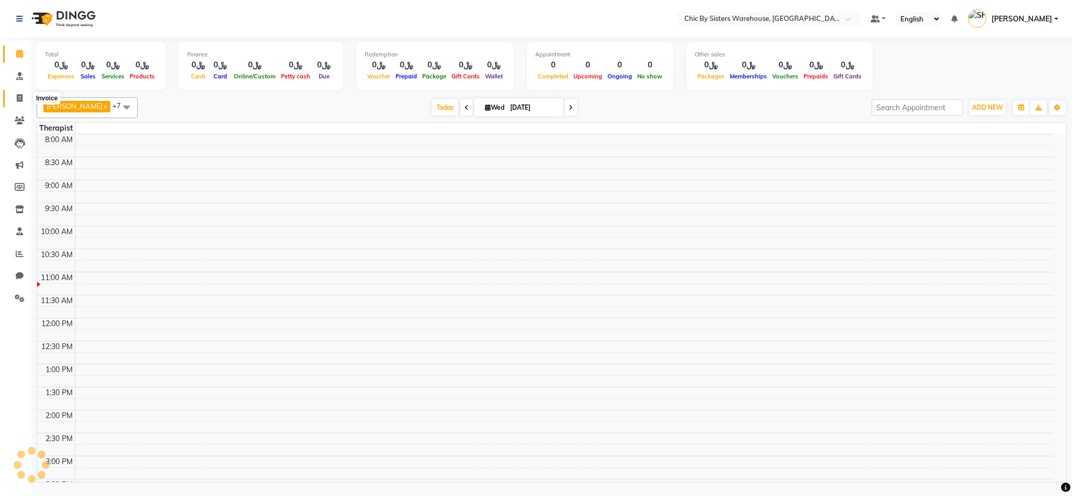
click at [18, 101] on icon at bounding box center [20, 98] width 6 height 8
select select "service"
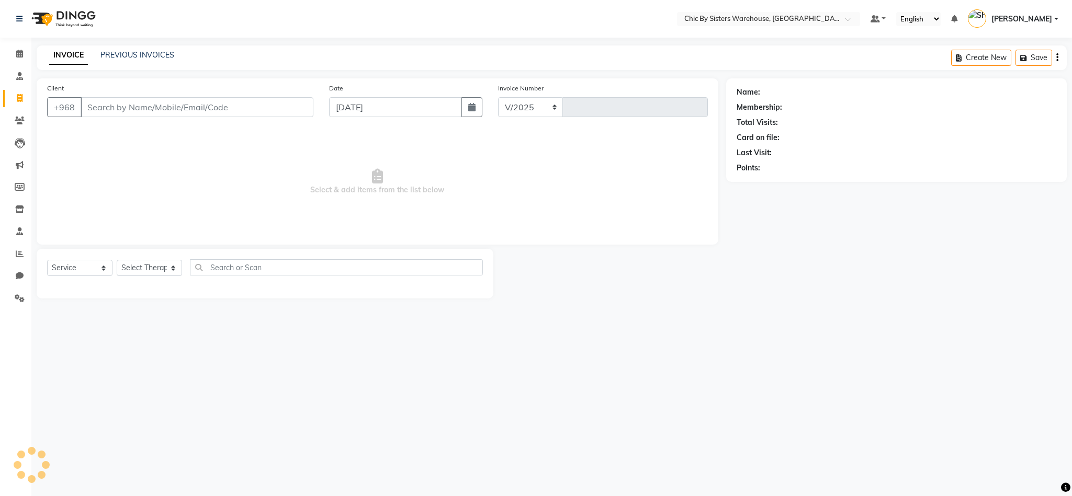
select select "6569"
type input "0001"
click at [126, 53] on link "PREVIOUS INVOICES" at bounding box center [137, 54] width 74 height 9
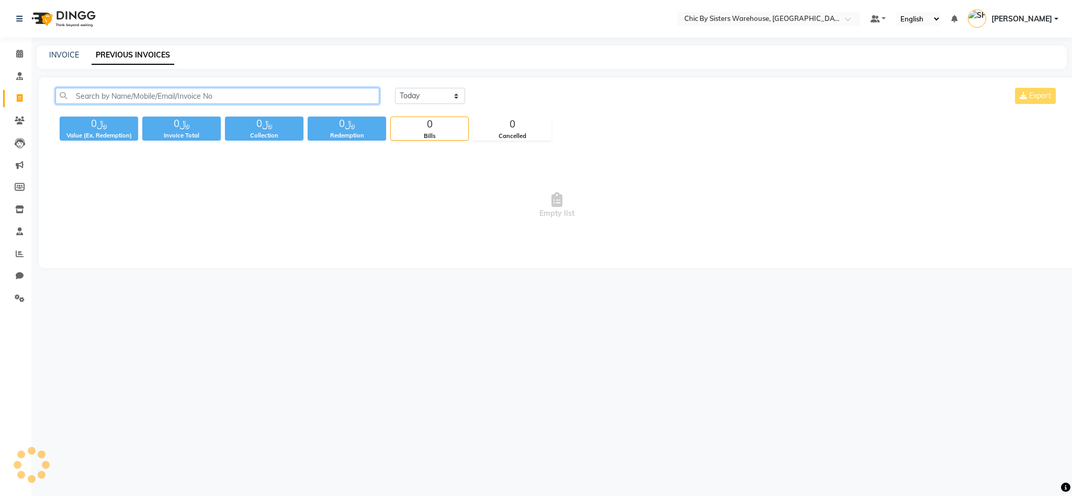
click at [135, 92] on input "text" at bounding box center [217, 96] width 324 height 16
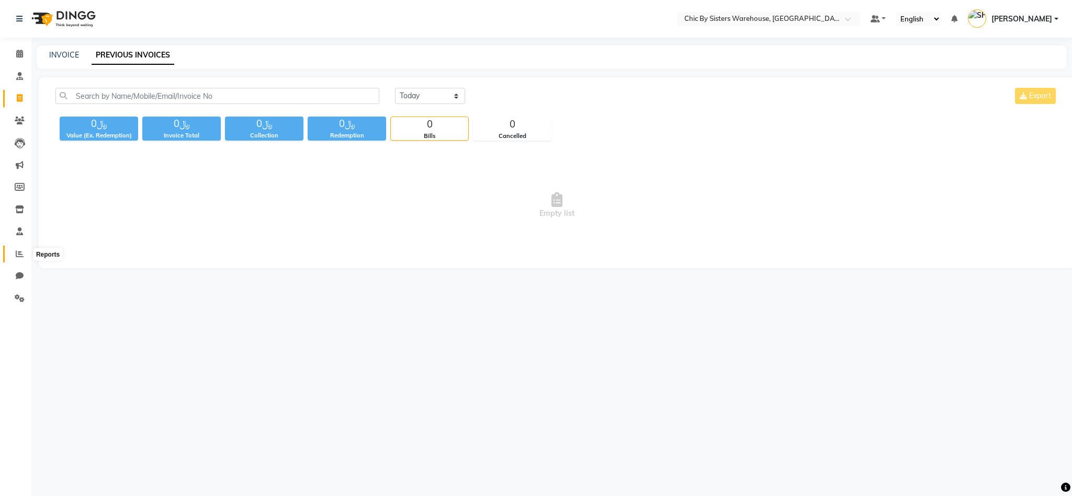
click at [13, 253] on span at bounding box center [19, 254] width 18 height 12
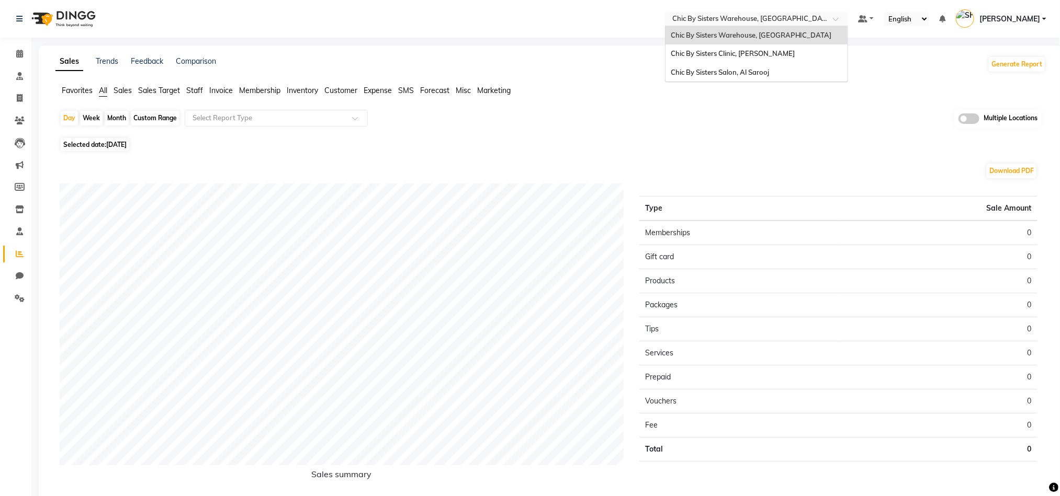
click at [699, 18] on input "text" at bounding box center [746, 20] width 152 height 10
click at [698, 59] on div "Chic By Sisters Clinic, [PERSON_NAME]" at bounding box center [756, 53] width 182 height 19
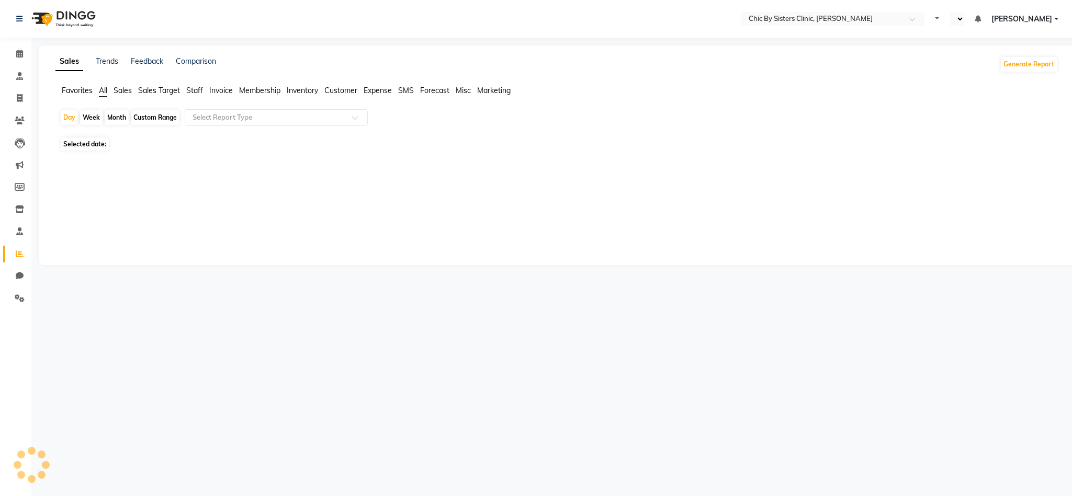
select select "en"
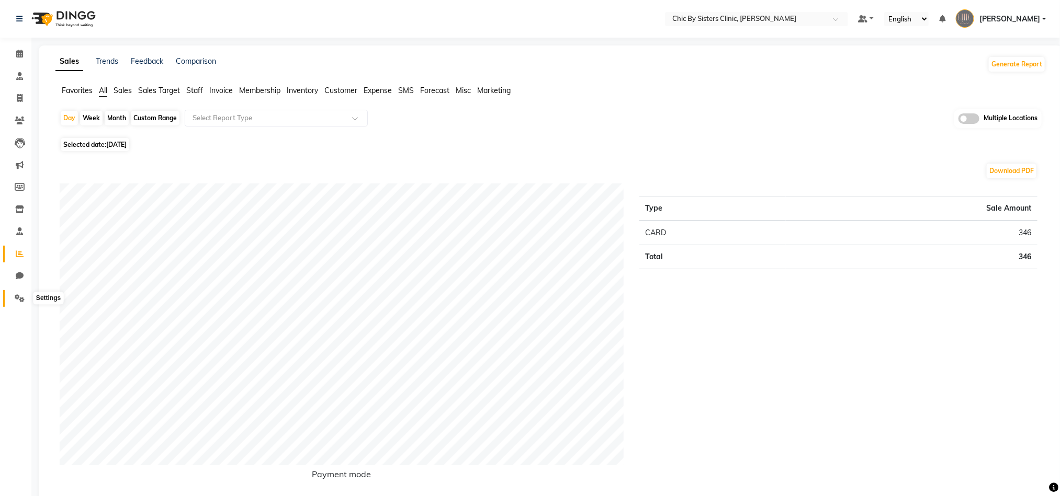
click at [19, 296] on icon at bounding box center [20, 299] width 10 height 8
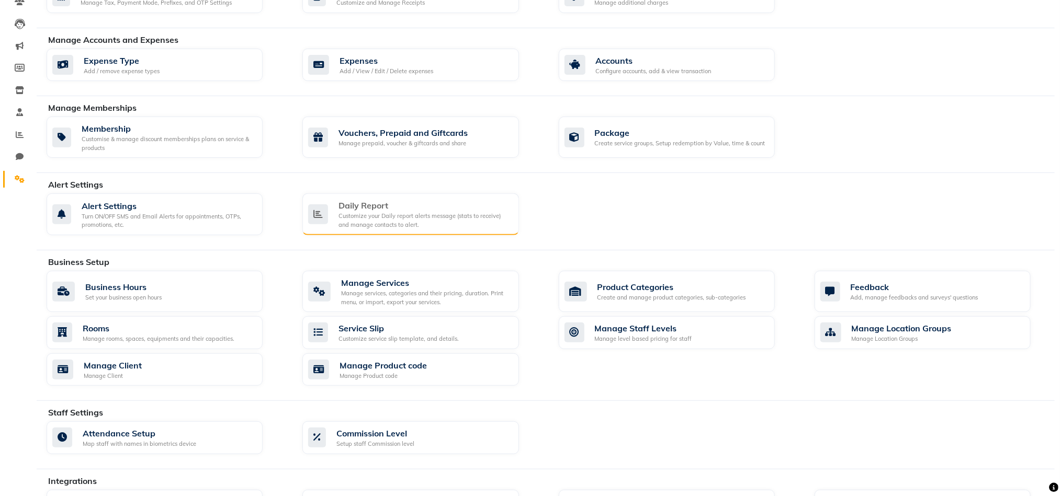
scroll to position [120, 0]
click at [402, 292] on div "Manage services, categories and their pricing, duration. Print menu, or import,…" at bounding box center [425, 296] width 169 height 17
